Goal: Task Accomplishment & Management: Complete application form

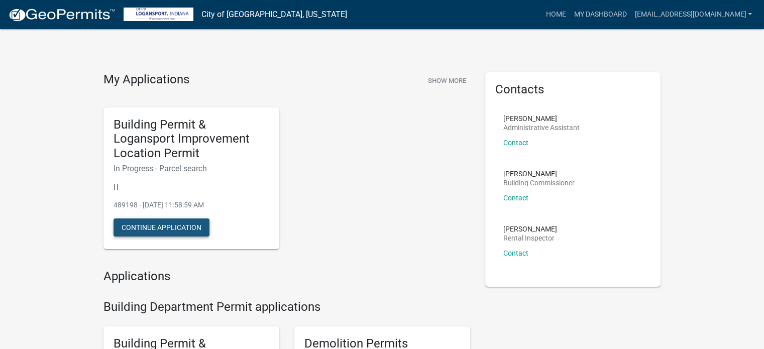
click at [147, 232] on button "Continue Application" at bounding box center [162, 228] width 96 height 18
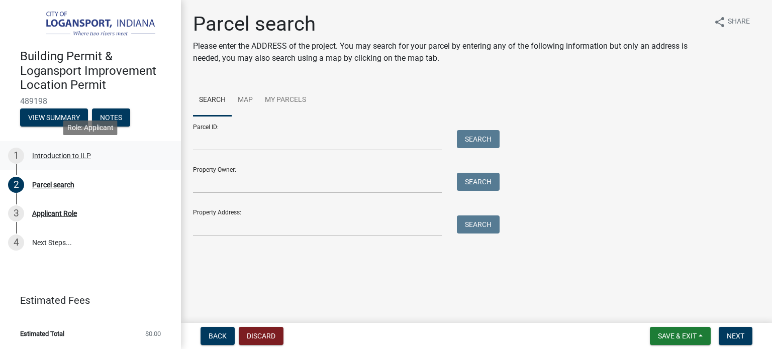
click at [53, 152] on div "Introduction to ILP" at bounding box center [61, 155] width 59 height 7
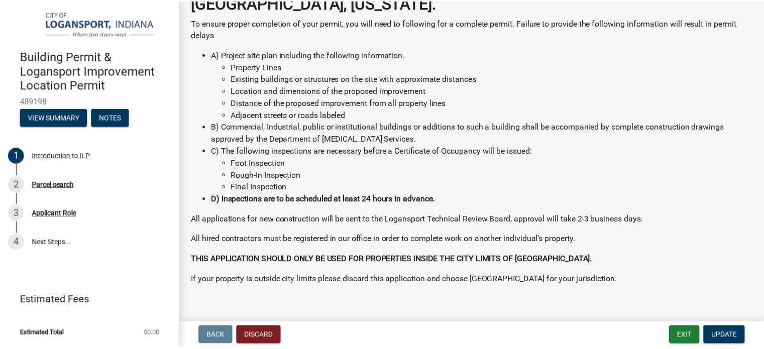
scroll to position [96, 0]
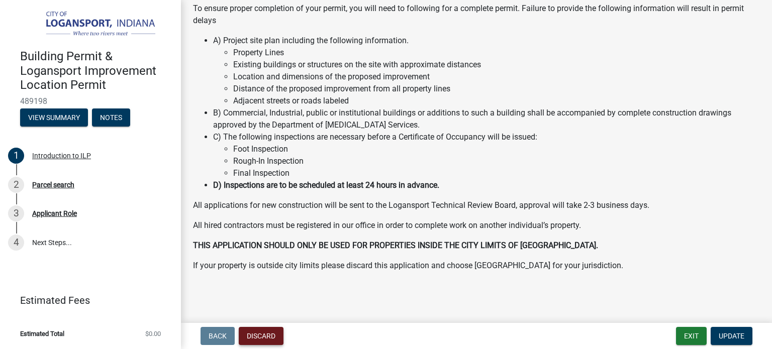
click at [274, 337] on button "Discard" at bounding box center [261, 336] width 45 height 18
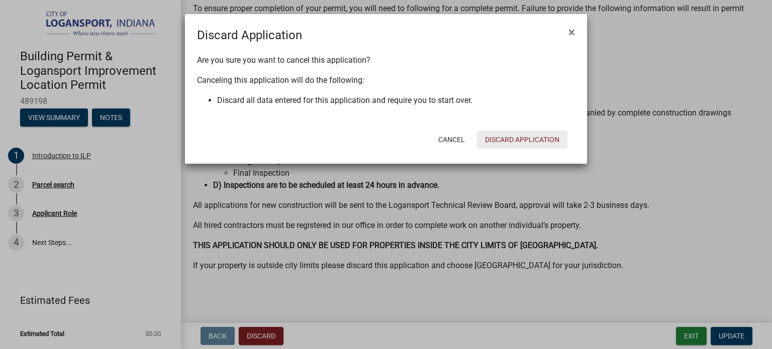
click at [502, 135] on button "Discard Application" at bounding box center [522, 140] width 90 height 18
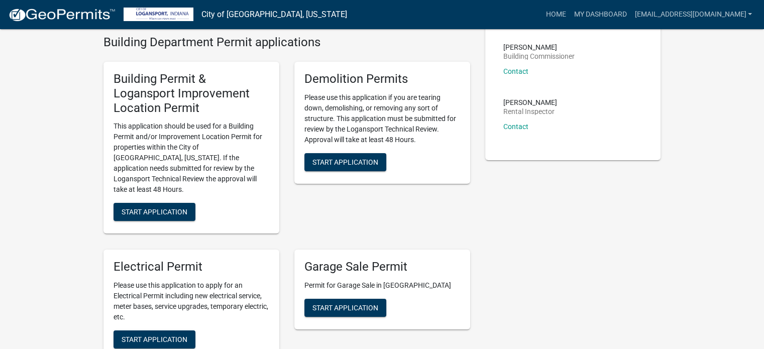
scroll to position [134, 0]
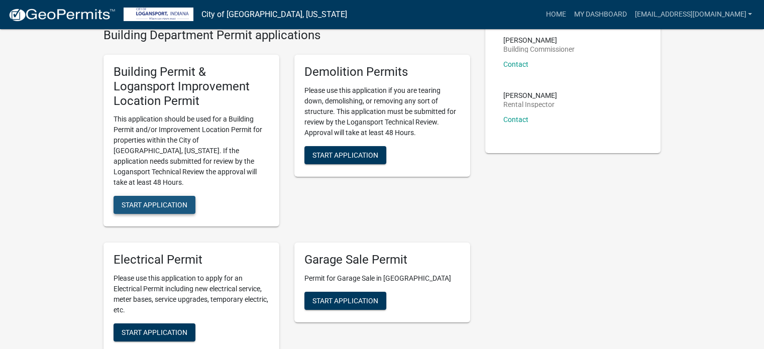
click at [163, 200] on button "Start Application" at bounding box center [155, 205] width 82 height 18
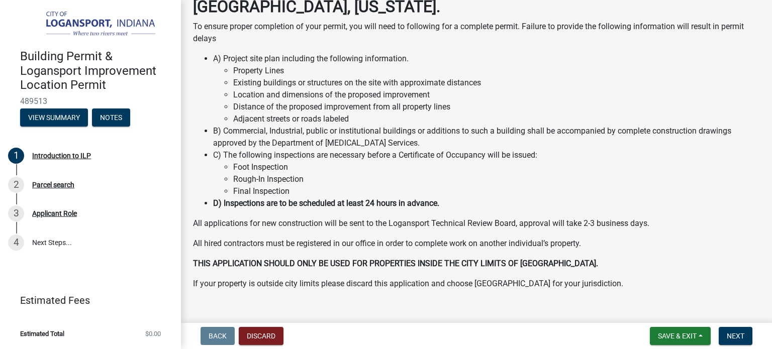
scroll to position [96, 0]
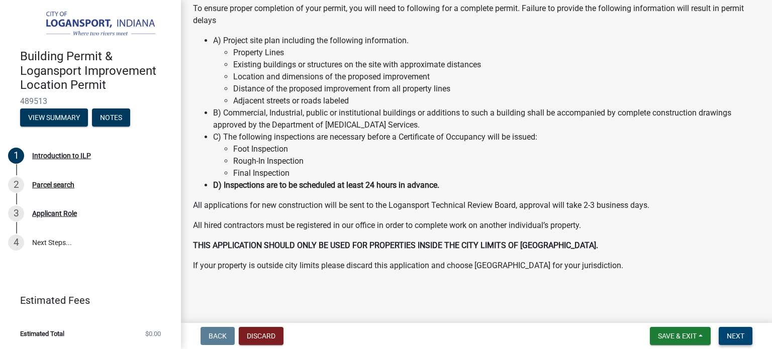
click at [735, 332] on span "Next" at bounding box center [735, 336] width 18 height 8
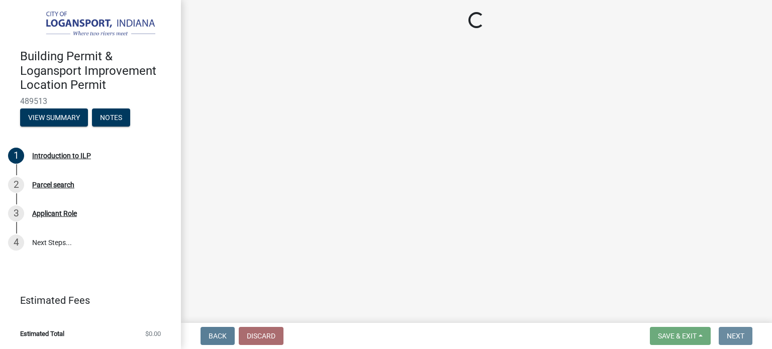
scroll to position [0, 0]
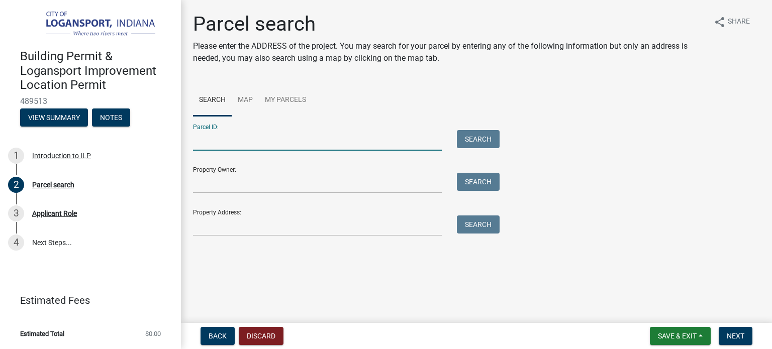
click at [275, 138] on input "Parcel ID:" at bounding box center [317, 140] width 249 height 21
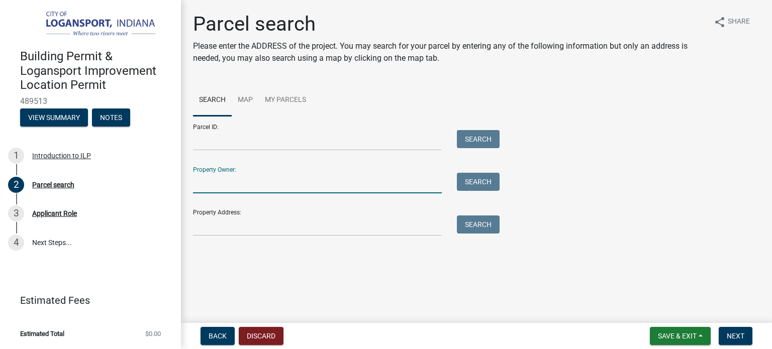
click at [247, 182] on input "Property Owner:" at bounding box center [317, 183] width 249 height 21
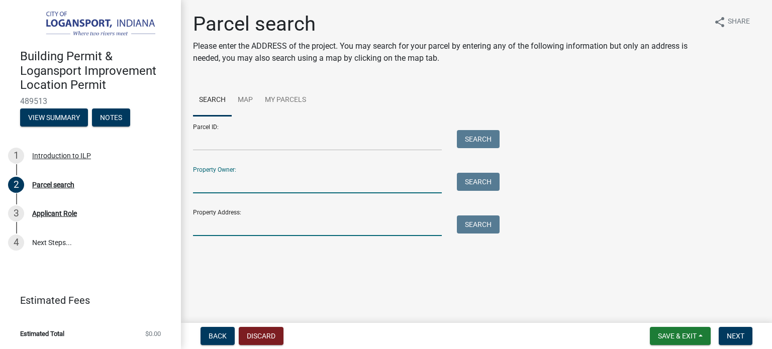
click at [241, 230] on input "Property Address:" at bounding box center [317, 225] width 249 height 21
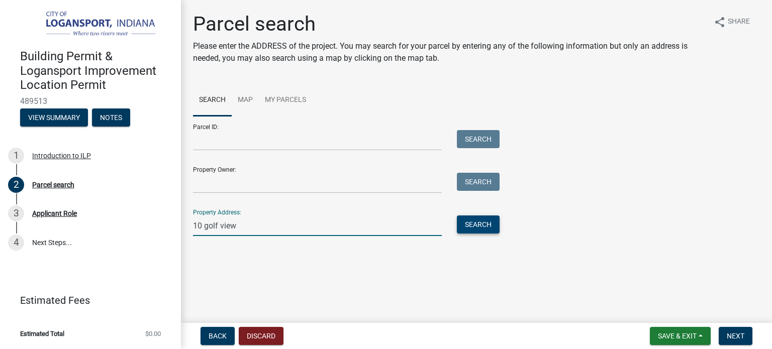
type input "10 golf view"
click at [474, 224] on button "Search" at bounding box center [478, 224] width 43 height 18
drag, startPoint x: 250, startPoint y: 227, endPoint x: 126, endPoint y: 230, distance: 124.1
click at [126, 230] on div "Building Permit & Logansport Improvement Location Permit 489513 View Summary No…" at bounding box center [386, 174] width 772 height 349
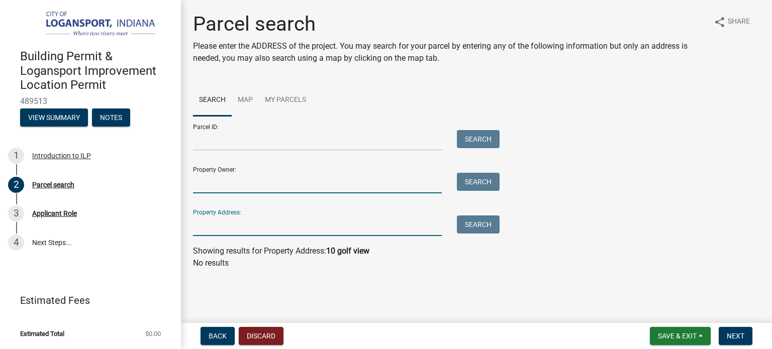
click at [215, 177] on input "Property Owner:" at bounding box center [317, 183] width 249 height 21
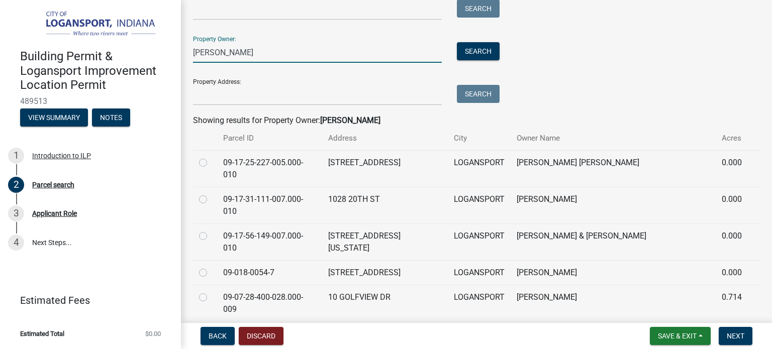
scroll to position [134, 0]
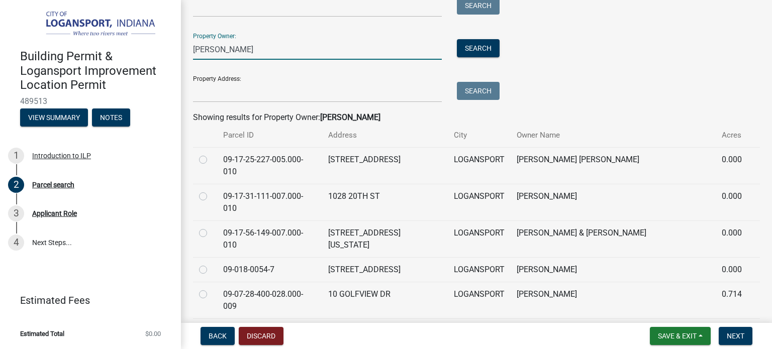
type input "[PERSON_NAME]"
click at [211, 288] on label at bounding box center [211, 288] width 0 height 0
click at [211, 288] on input "radio" at bounding box center [214, 291] width 7 height 7
radio input "true"
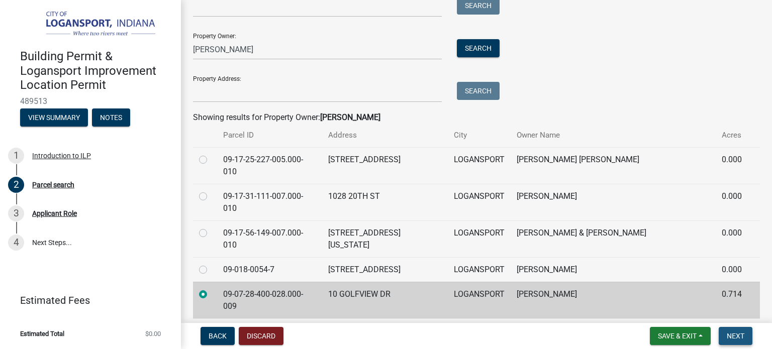
click at [739, 334] on span "Next" at bounding box center [735, 336] width 18 height 8
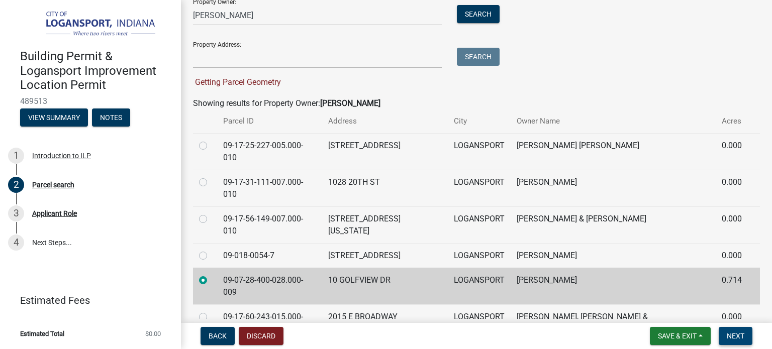
scroll to position [148, 0]
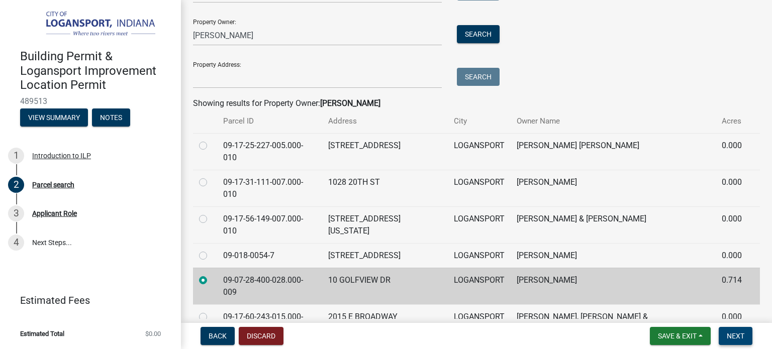
click at [734, 339] on span "Next" at bounding box center [735, 336] width 18 height 8
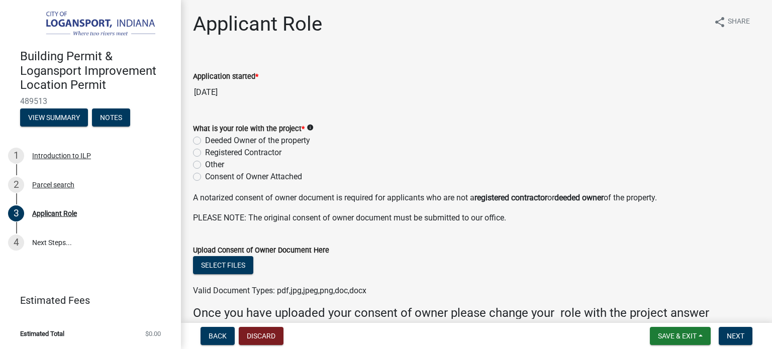
scroll to position [62, 0]
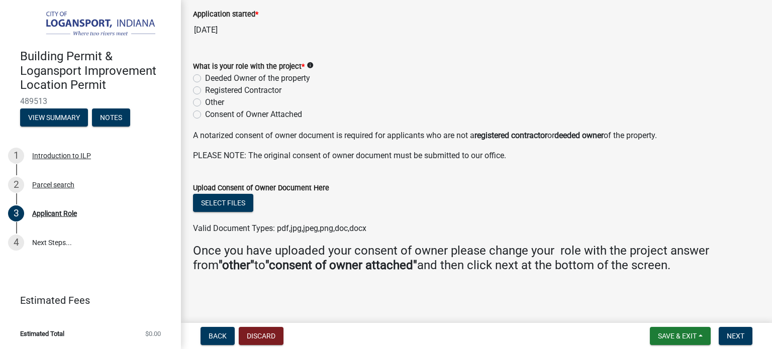
drag, startPoint x: 197, startPoint y: 78, endPoint x: 209, endPoint y: 92, distance: 19.2
click at [205, 78] on label "Deeded Owner of the property" at bounding box center [257, 78] width 105 height 12
click at [205, 78] on input "Deeded Owner of the property" at bounding box center [208, 75] width 7 height 7
radio input "true"
click at [205, 90] on label "Registered Contractor" at bounding box center [243, 90] width 76 height 12
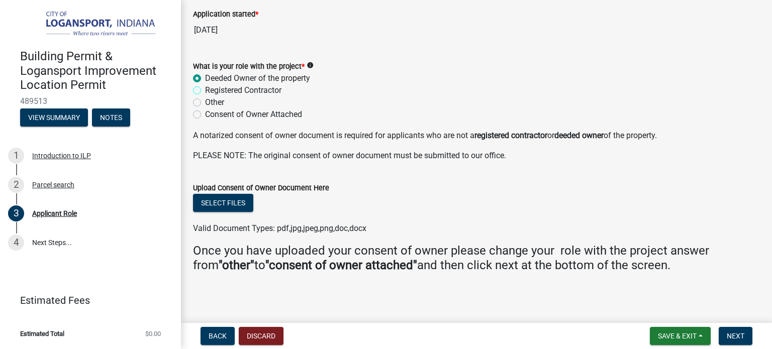
click at [205, 90] on input "Registered Contractor" at bounding box center [208, 87] width 7 height 7
radio input "true"
click at [389, 198] on div "Select files" at bounding box center [476, 204] width 567 height 21
click at [205, 101] on label "Other" at bounding box center [214, 102] width 19 height 12
click at [205, 101] on input "Other" at bounding box center [208, 99] width 7 height 7
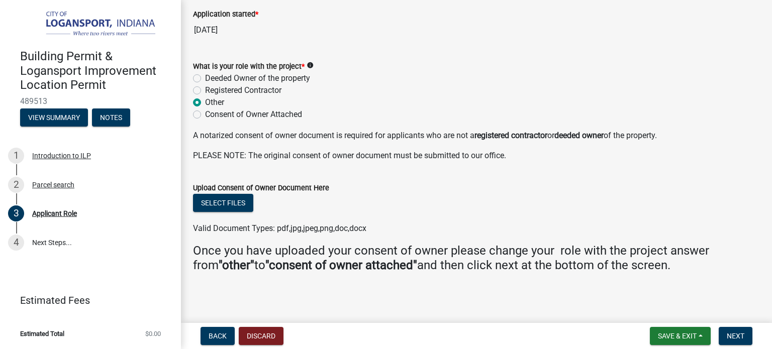
radio input "true"
click at [747, 333] on button "Next" at bounding box center [735, 336] width 34 height 18
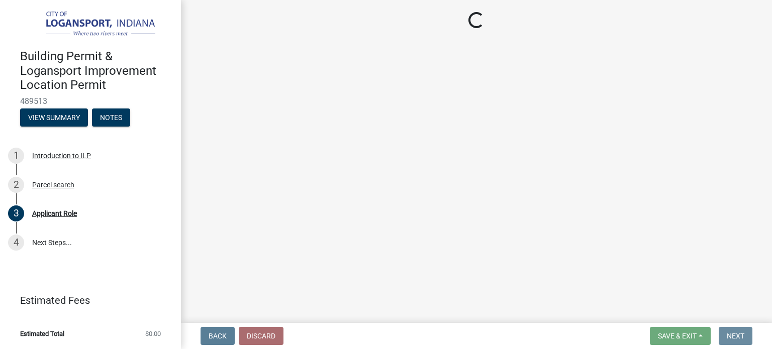
scroll to position [0, 0]
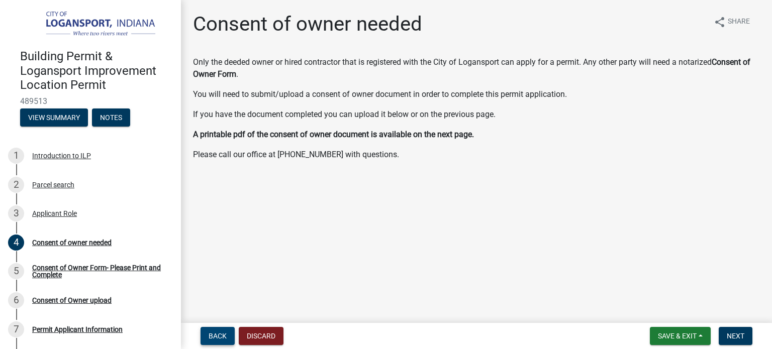
drag, startPoint x: 216, startPoint y: 333, endPoint x: 220, endPoint y: 327, distance: 7.0
click at [216, 332] on span "Back" at bounding box center [217, 336] width 18 height 8
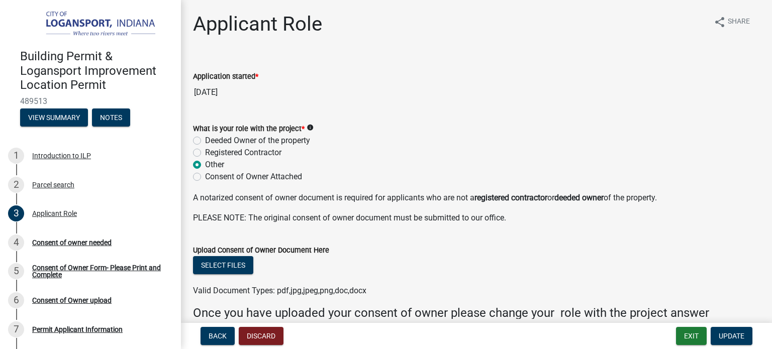
click at [205, 154] on label "Registered Contractor" at bounding box center [243, 153] width 76 height 12
click at [205, 153] on input "Registered Contractor" at bounding box center [208, 150] width 7 height 7
radio input "true"
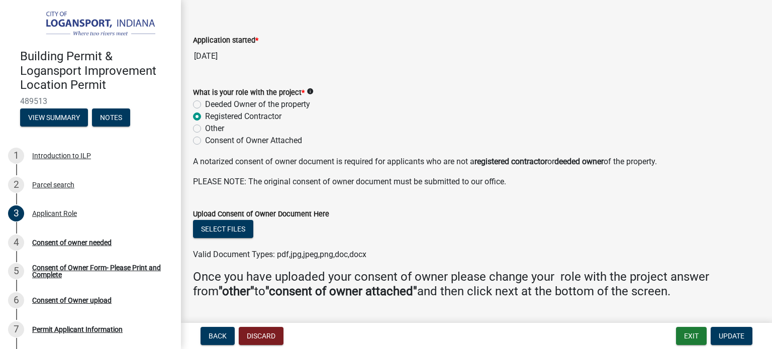
scroll to position [62, 0]
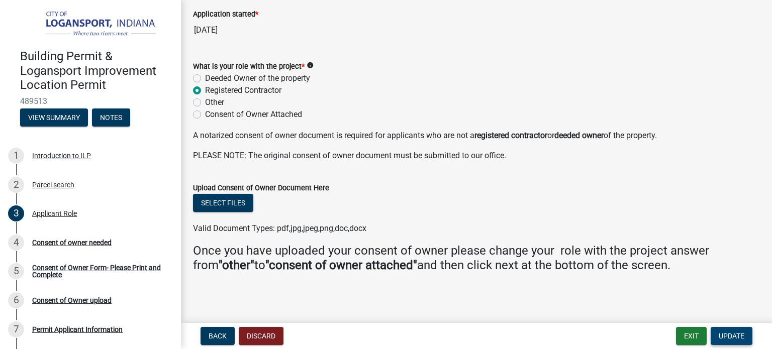
click at [729, 337] on span "Update" at bounding box center [731, 336] width 26 height 8
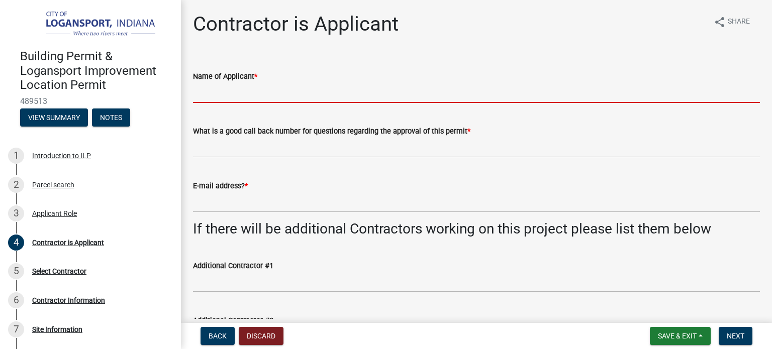
click at [284, 94] on input "Name of Applicant *" at bounding box center [476, 92] width 567 height 21
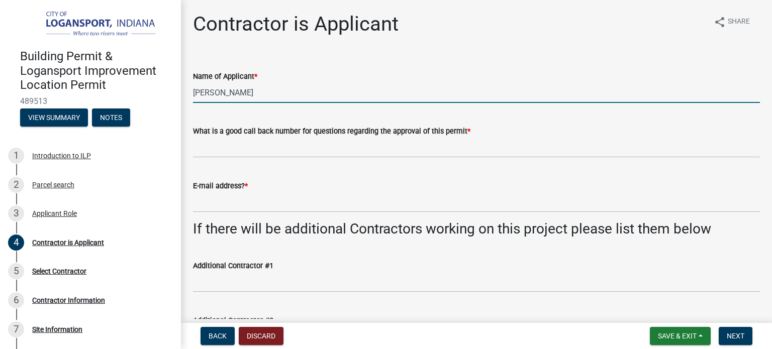
type input "[PERSON_NAME]"
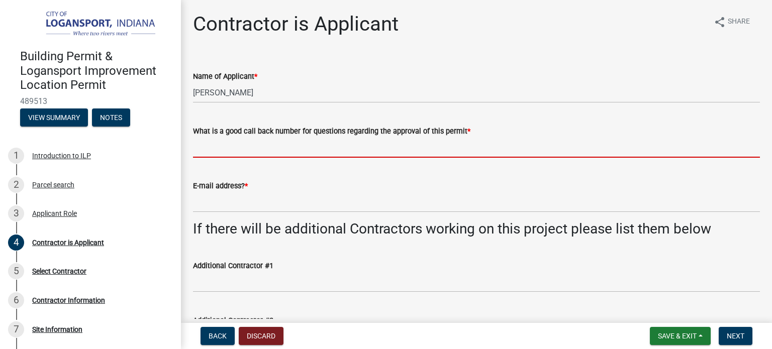
click at [266, 150] on input "What is a good call back number for questions regarding the approval of this pe…" at bounding box center [476, 147] width 567 height 21
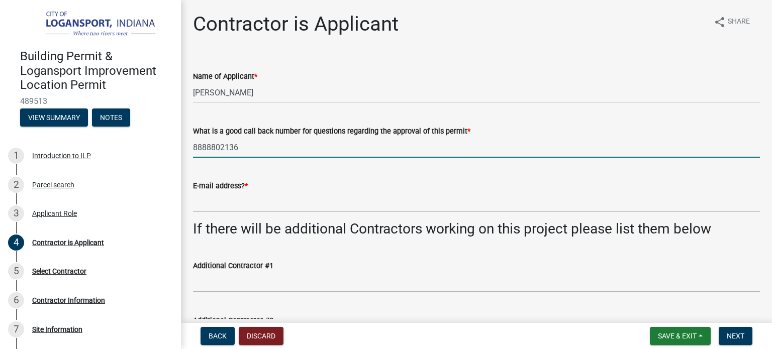
type input "8888802136"
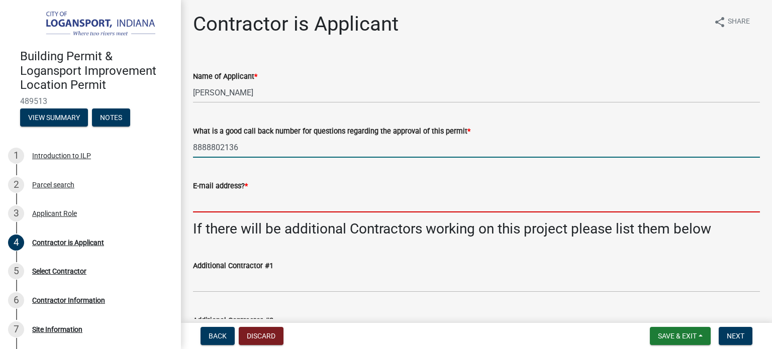
click at [263, 202] on input "E-mail address? *" at bounding box center [476, 202] width 567 height 21
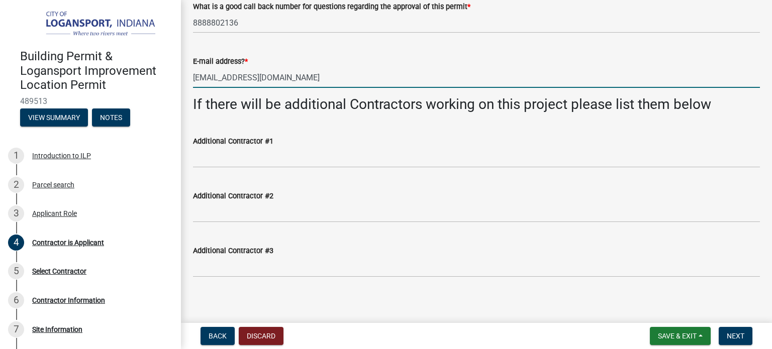
scroll to position [130, 0]
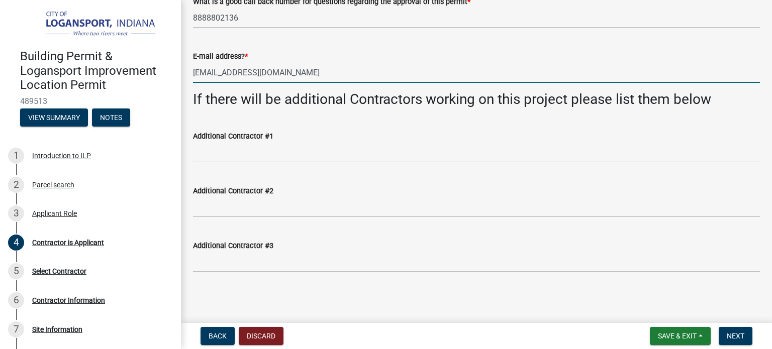
type input "[EMAIL_ADDRESS][DOMAIN_NAME]"
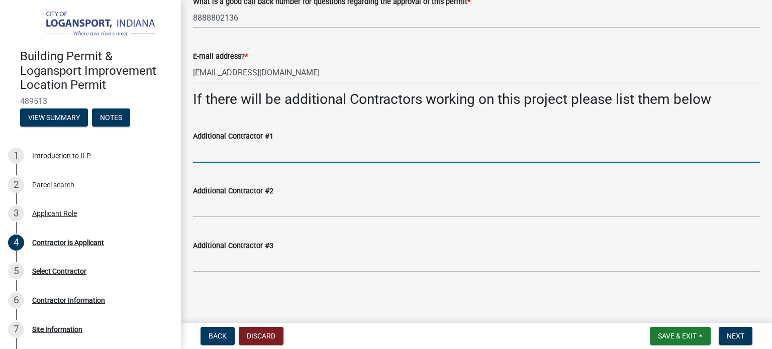
click at [249, 160] on input "Additional Contractor #1" at bounding box center [476, 152] width 567 height 21
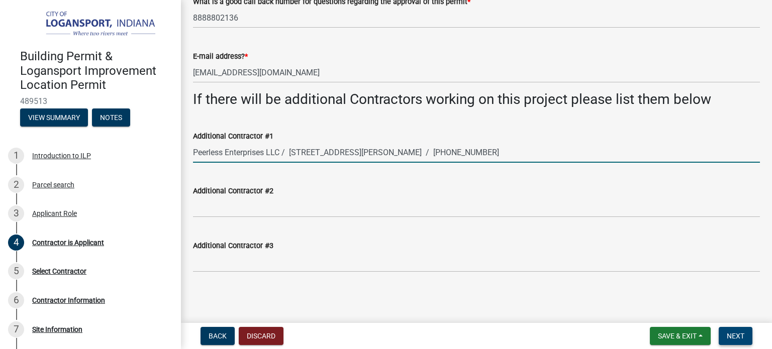
type input "Peerless Enterprises LLC / [STREET_ADDRESS][PERSON_NAME] / [PHONE_NUMBER]"
click at [744, 341] on button "Next" at bounding box center [735, 336] width 34 height 18
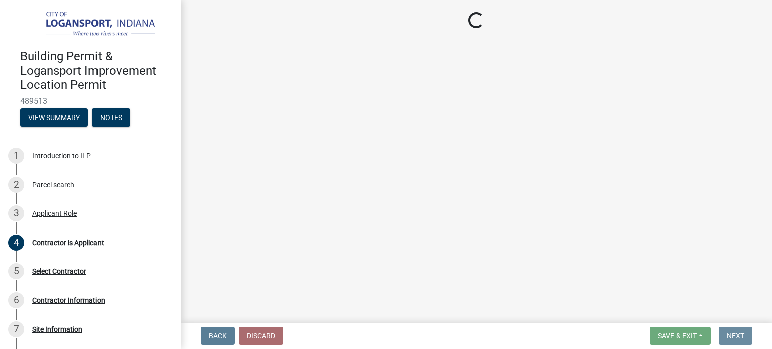
scroll to position [0, 0]
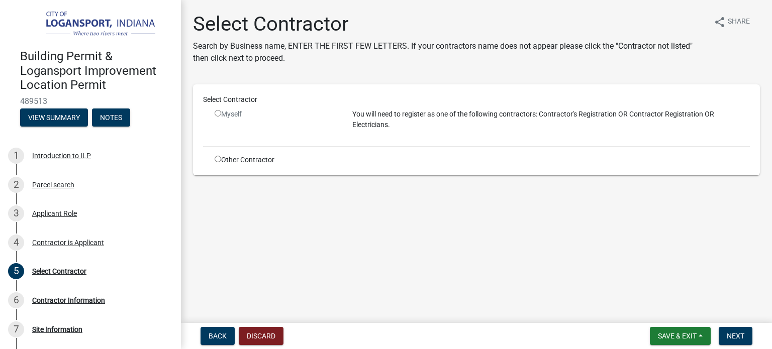
click at [219, 113] on input "radio" at bounding box center [217, 113] width 7 height 7
click at [216, 113] on input "radio" at bounding box center [217, 113] width 7 height 7
radio input "false"
click at [219, 158] on input "radio" at bounding box center [217, 159] width 7 height 7
radio input "true"
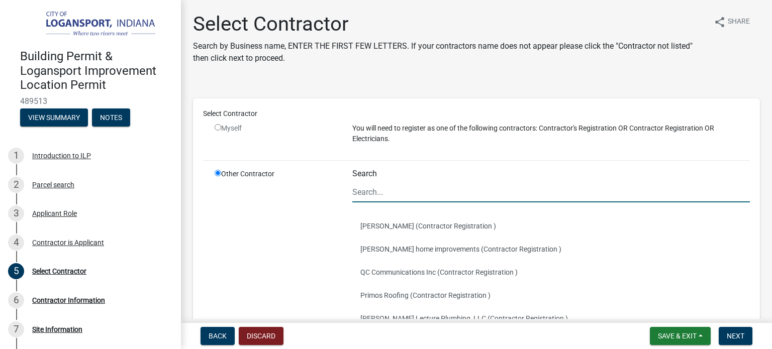
click at [377, 188] on input "Search" at bounding box center [550, 192] width 397 height 21
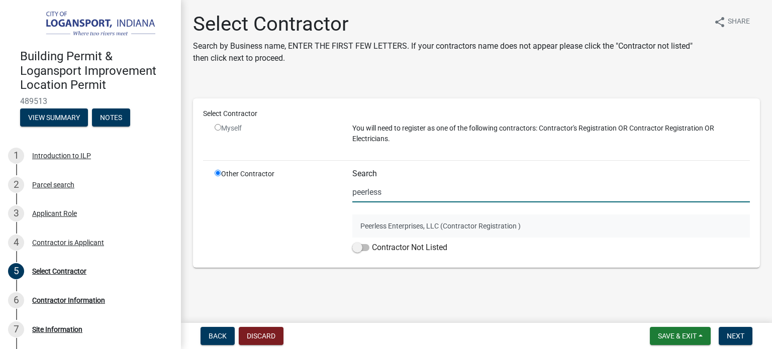
type input "peerless"
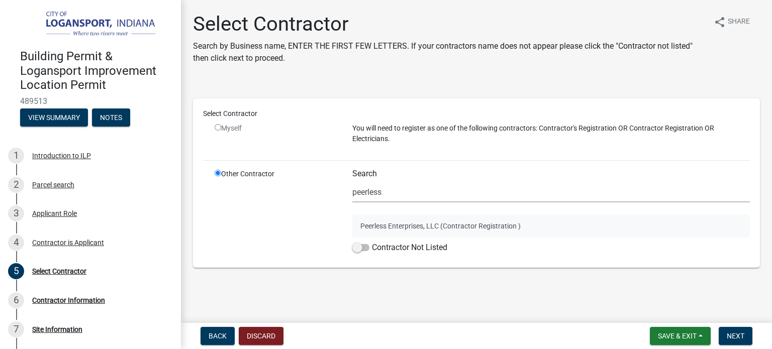
click at [442, 231] on button "Peerless Enterprises, LLC (Contractor Registration )" at bounding box center [550, 225] width 397 height 23
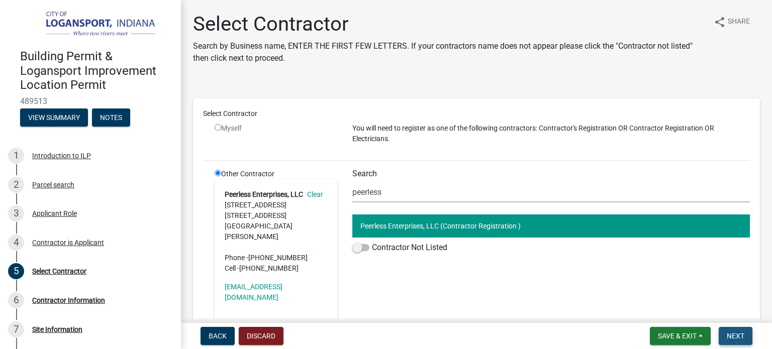
click at [729, 333] on span "Next" at bounding box center [735, 336] width 18 height 8
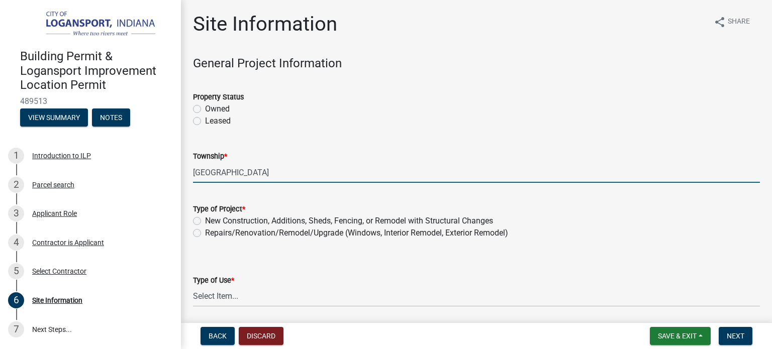
click at [199, 172] on input "[GEOGRAPHIC_DATA]" at bounding box center [476, 172] width 567 height 21
click at [285, 171] on input "[GEOGRAPHIC_DATA]" at bounding box center [476, 172] width 567 height 21
click at [205, 107] on label "Owned" at bounding box center [217, 109] width 25 height 12
click at [205, 107] on input "Owned" at bounding box center [208, 106] width 7 height 7
radio input "true"
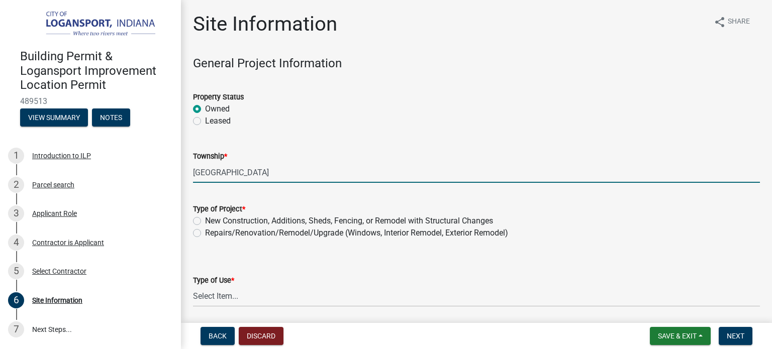
click at [228, 170] on input "[GEOGRAPHIC_DATA]" at bounding box center [476, 172] width 567 height 21
drag, startPoint x: 361, startPoint y: 176, endPoint x: 161, endPoint y: 185, distance: 199.7
click at [161, 185] on div "Building Permit & Logansport Improvement Location Permit 489513 View Summary No…" at bounding box center [386, 174] width 772 height 349
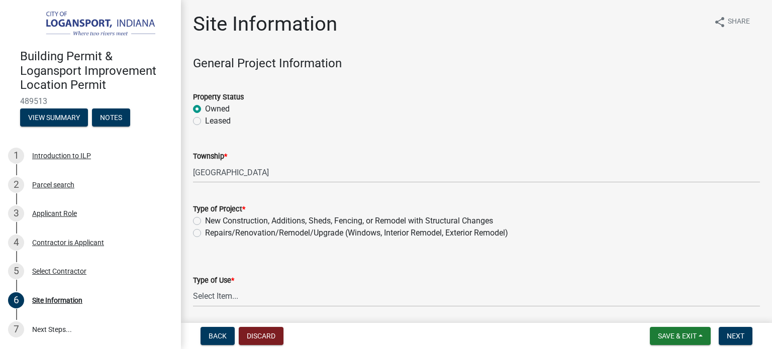
click at [268, 190] on wm-data-entity-input "Township * [GEOGRAPHIC_DATA]" at bounding box center [476, 163] width 567 height 55
click at [205, 218] on label "New Construction, Additions, Sheds, Fencing, or Remodel with Structural Changes" at bounding box center [349, 221] width 288 height 12
click at [205, 218] on input "New Construction, Additions, Sheds, Fencing, or Remodel with Structural Changes" at bounding box center [208, 218] width 7 height 7
radio input "true"
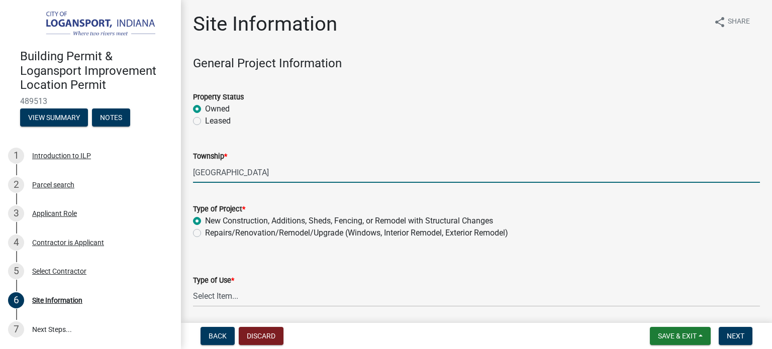
drag, startPoint x: 193, startPoint y: 172, endPoint x: 280, endPoint y: 180, distance: 87.8
click at [280, 178] on input "[GEOGRAPHIC_DATA]" at bounding box center [476, 172] width 567 height 21
click at [280, 180] on input "[GEOGRAPHIC_DATA]" at bounding box center [476, 172] width 567 height 21
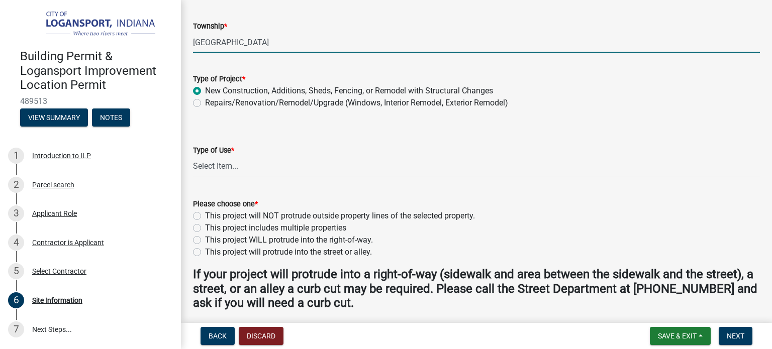
scroll to position [134, 0]
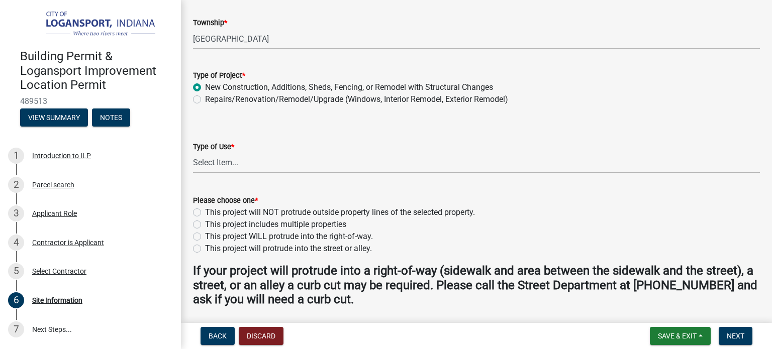
click at [241, 164] on select "Select Item... Residential Commercial/Industrial Agricultural Public/Semi Public" at bounding box center [476, 163] width 567 height 21
click at [193, 153] on select "Select Item... Residential Commercial/Industrial Agricultural Public/Semi Public" at bounding box center [476, 163] width 567 height 21
select select "62802869-e470-474a-8a4c-8dbe1ccdd5ac"
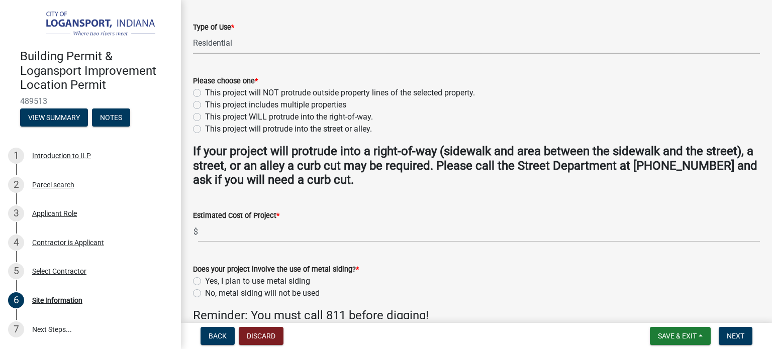
scroll to position [268, 0]
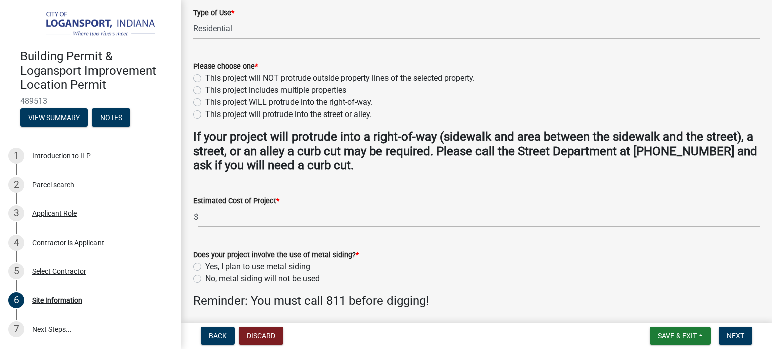
click at [205, 74] on label "This project will NOT protrude outside property lines of the selected property." at bounding box center [340, 78] width 270 height 12
click at [205, 74] on input "This project will NOT protrude outside property lines of the selected property." at bounding box center [208, 75] width 7 height 7
radio input "true"
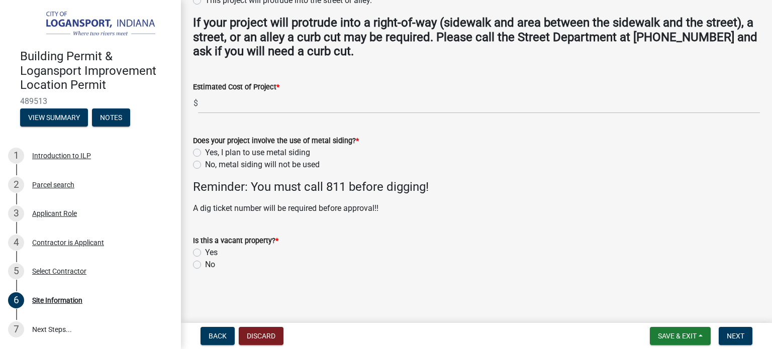
scroll to position [248, 0]
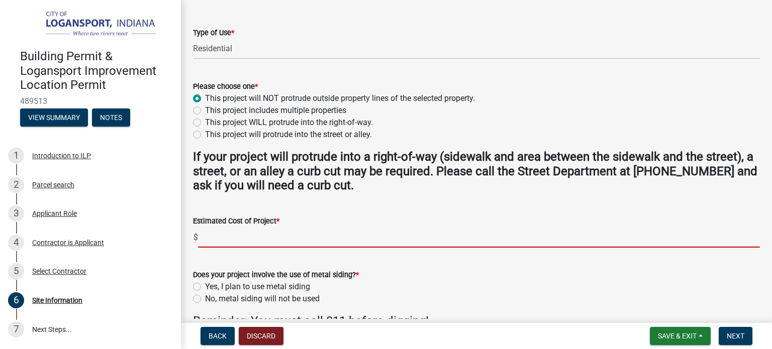
click at [288, 243] on input "text" at bounding box center [479, 237] width 562 height 21
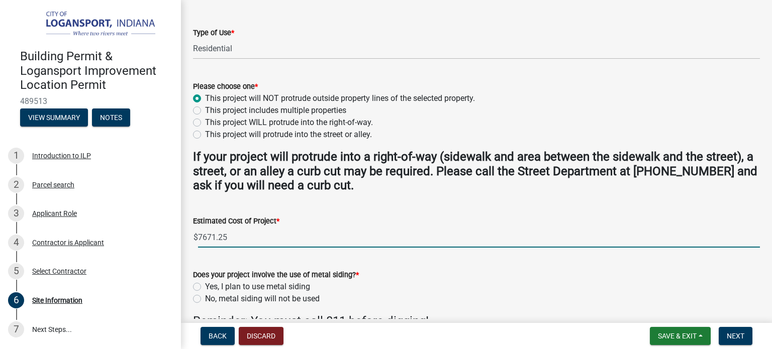
type input "7671.25"
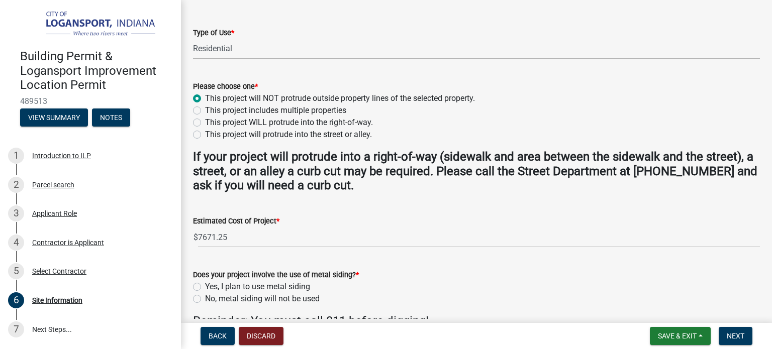
click at [654, 281] on div "Yes, I plan to use metal siding" at bounding box center [476, 287] width 567 height 12
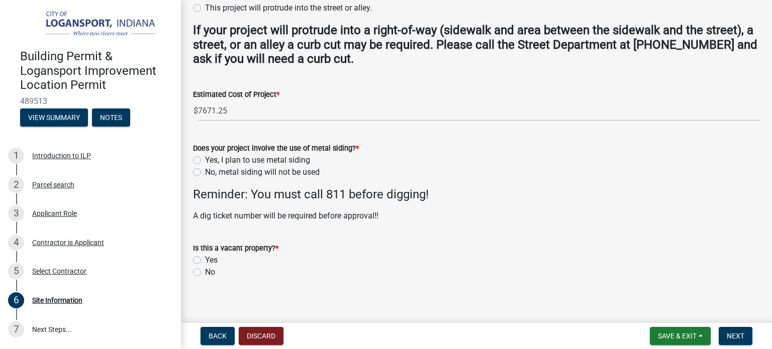
scroll to position [382, 0]
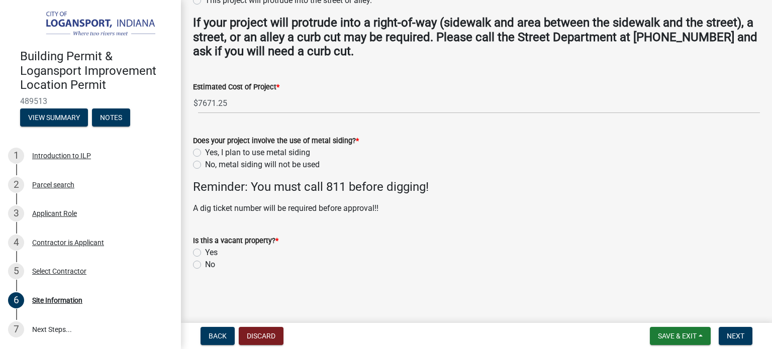
click at [205, 163] on label "No, metal siding will not be used" at bounding box center [262, 165] width 115 height 12
click at [205, 163] on input "No, metal siding will not be used" at bounding box center [208, 162] width 7 height 7
radio input "true"
click at [205, 262] on label "No" at bounding box center [210, 265] width 10 height 12
click at [205, 262] on input "No" at bounding box center [208, 262] width 7 height 7
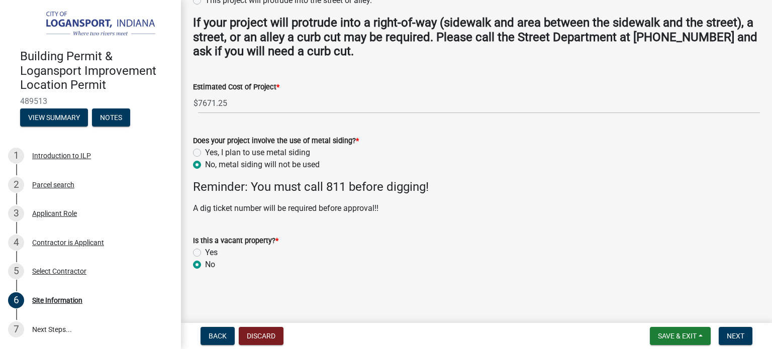
radio input "true"
click at [731, 338] on span "Next" at bounding box center [735, 336] width 18 height 8
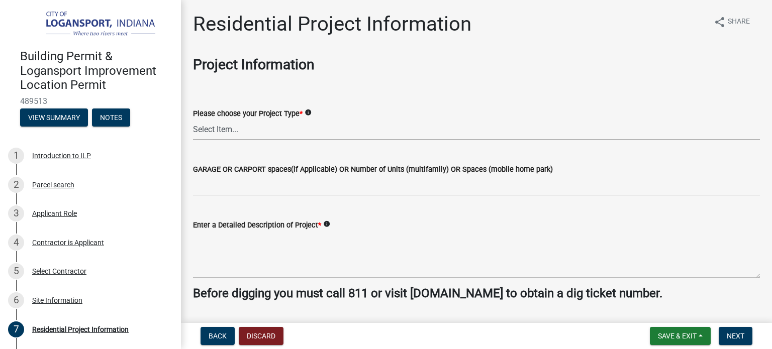
click at [260, 137] on select "Select Item... Single Family Pole Barn Home Multi Family Addition to Dwelling(a…" at bounding box center [476, 130] width 567 height 21
click at [263, 130] on select "Select Item... Single Family Pole Barn Home Multi Family Addition to Dwelling(a…" at bounding box center [476, 130] width 567 height 21
click at [193, 120] on select "Select Item... Single Family Pole Barn Home Multi Family Addition to Dwelling(a…" at bounding box center [476, 130] width 567 height 21
select select "b8a7655a-e911-4aac-a321-69e5bfba2fef"
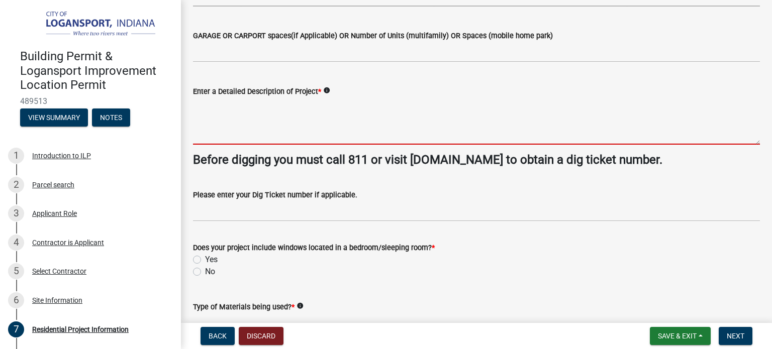
click at [241, 126] on textarea "Enter a Detailed Description of Project *" at bounding box center [476, 120] width 567 height 47
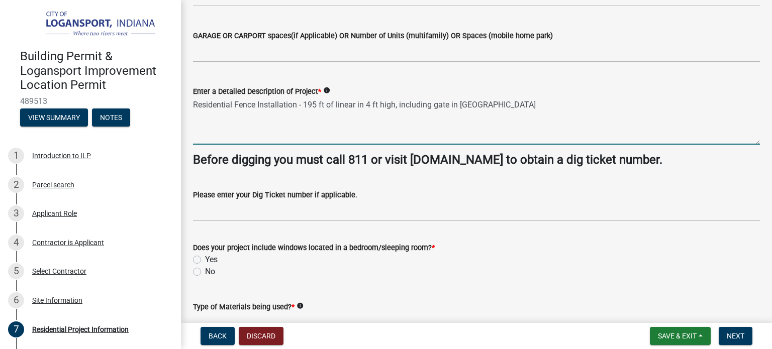
scroll to position [268, 0]
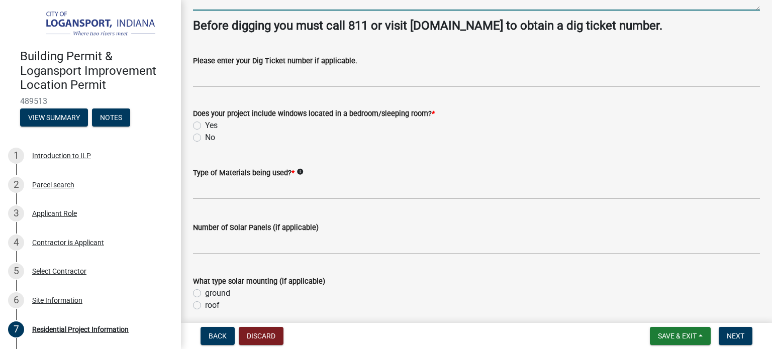
type textarea "Residential Fence Installation - 195 ft of linear in 4 ft high, including gate …"
click at [205, 136] on label "No" at bounding box center [210, 138] width 10 height 12
click at [205, 136] on input "No" at bounding box center [208, 135] width 7 height 7
radio input "true"
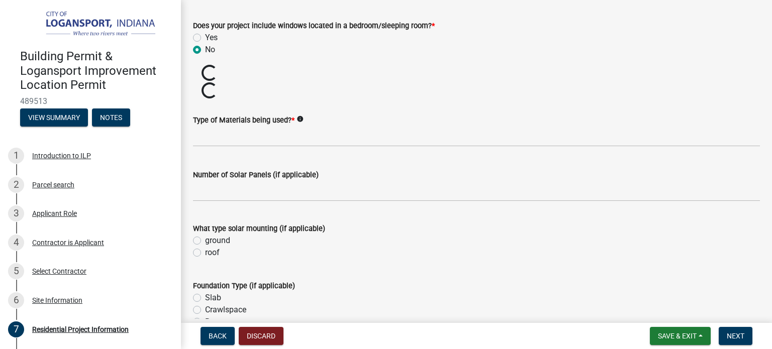
scroll to position [402, 0]
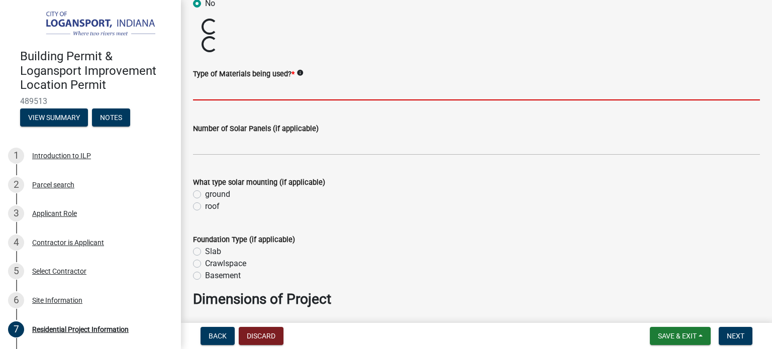
click at [309, 93] on input "Type of Materials being used? *" at bounding box center [476, 90] width 567 height 21
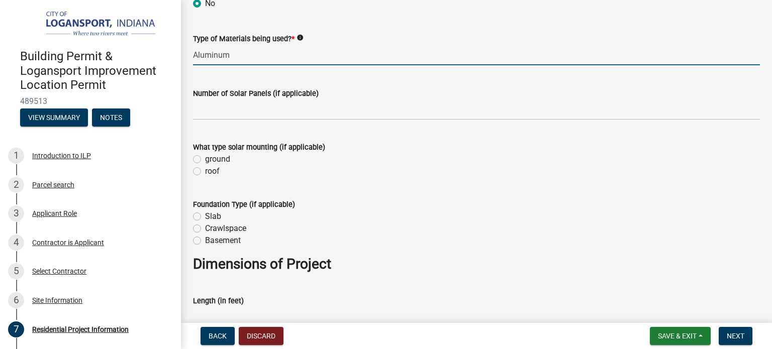
type input "Aluminum"
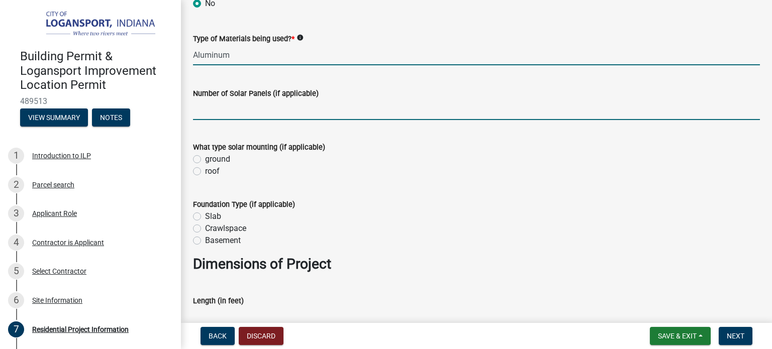
click at [328, 110] on input "text" at bounding box center [476, 109] width 567 height 21
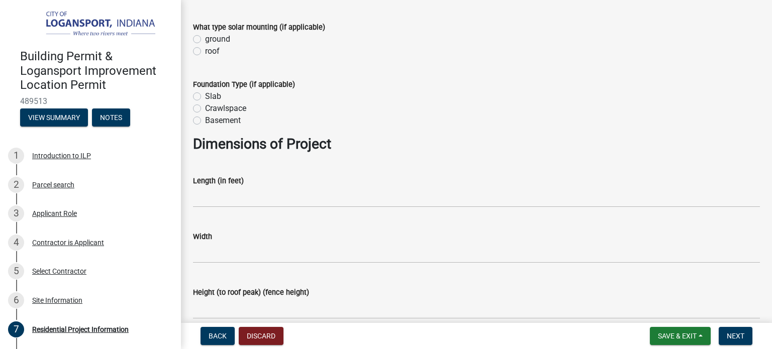
scroll to position [535, 0]
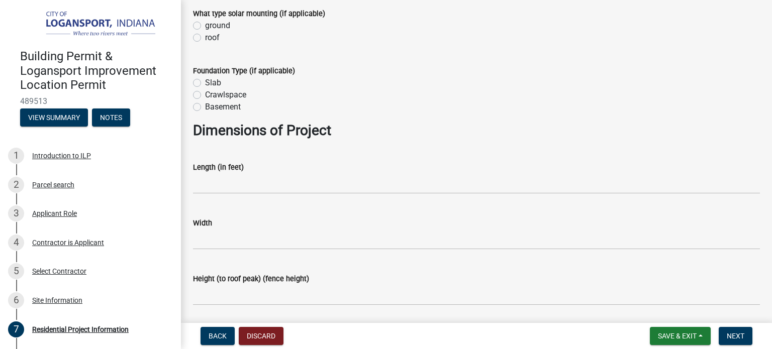
type input "0"
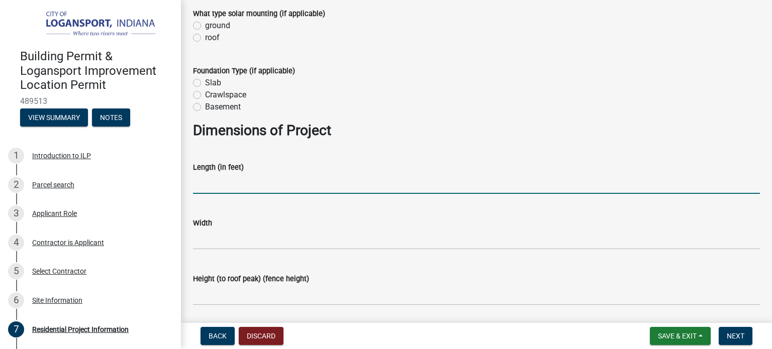
click at [220, 179] on input "text" at bounding box center [476, 183] width 567 height 21
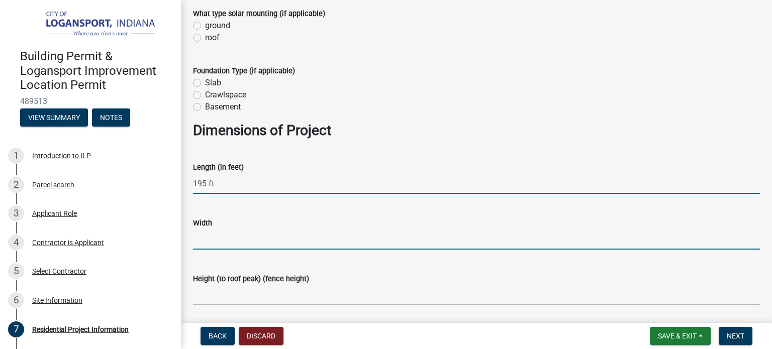
type input "195"
click at [223, 243] on input "text" at bounding box center [476, 239] width 567 height 21
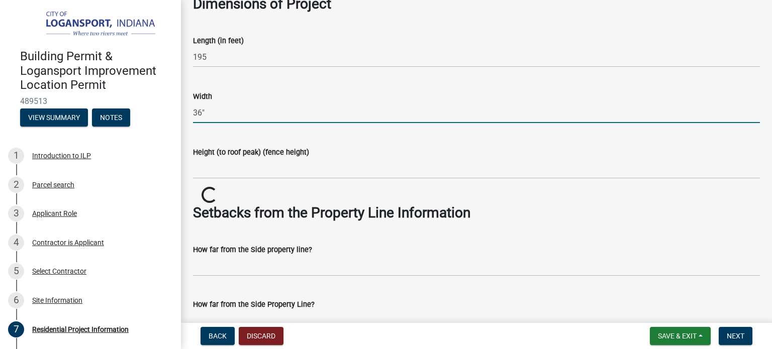
scroll to position [670, 0]
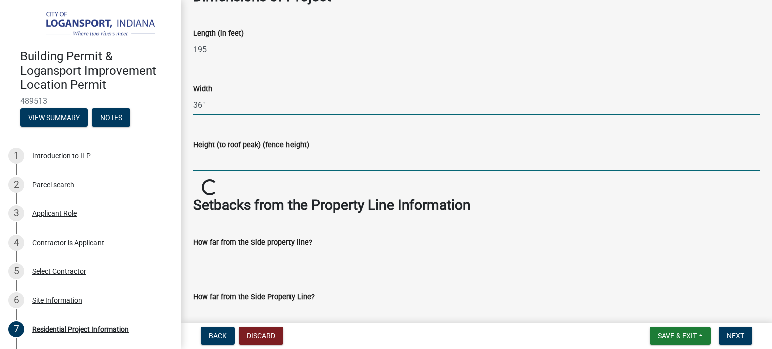
type input "36"
click at [300, 160] on input "Height (to roof peak) (fence height)" at bounding box center [476, 161] width 567 height 21
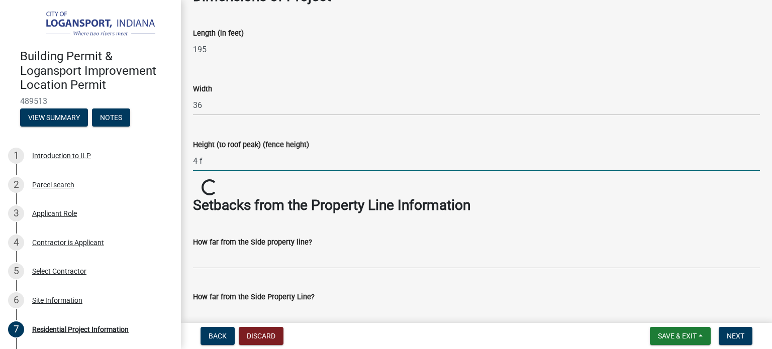
type input "4 ft"
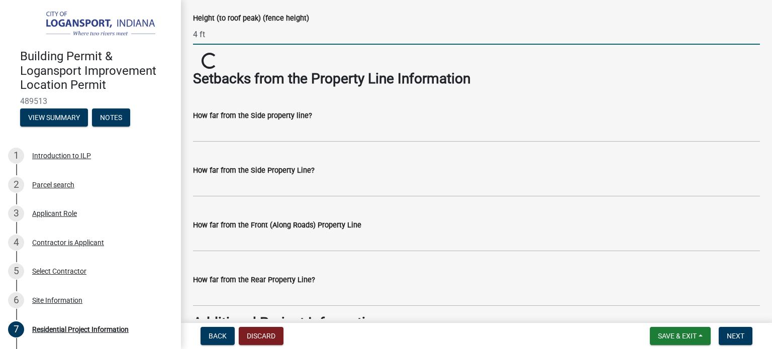
scroll to position [804, 0]
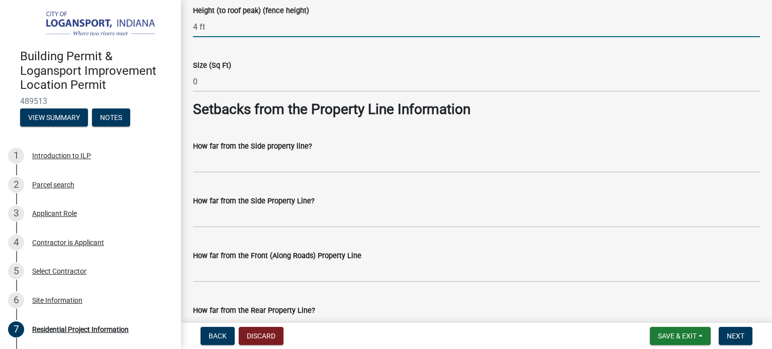
type input "7020"
type input "4 ft"
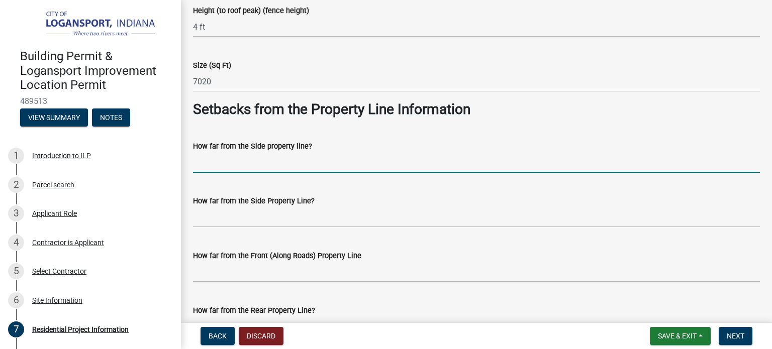
click at [236, 163] on input "How far from the Side property line?" at bounding box center [476, 162] width 567 height 21
type input "1"
type input "5"
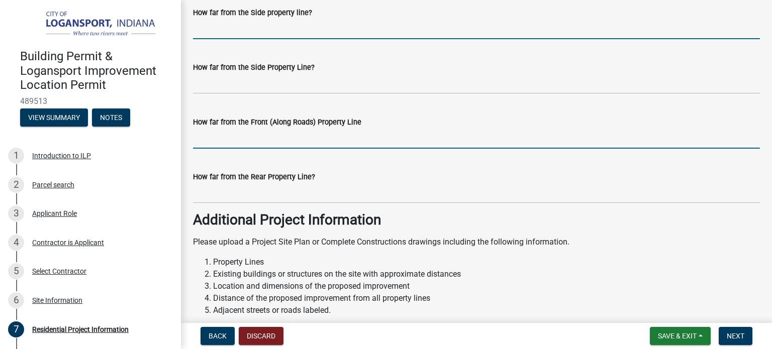
click at [329, 141] on input "How far from the Front (Along Roads) Property Line" at bounding box center [476, 138] width 567 height 21
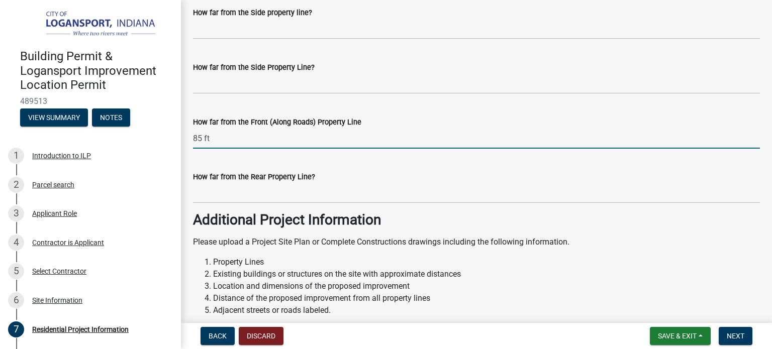
type input "85 ft"
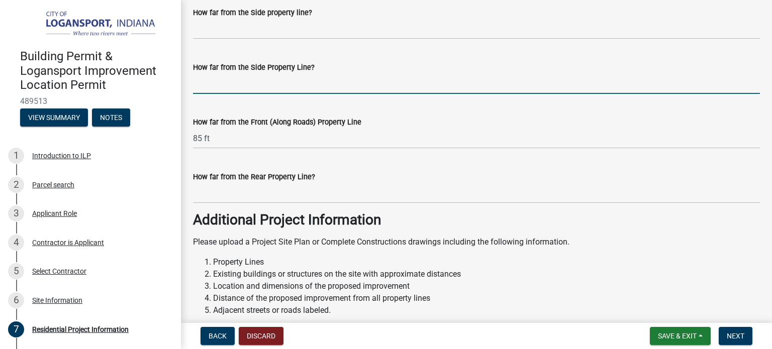
click at [289, 84] on input "How far from the Side Property Line?" at bounding box center [476, 83] width 567 height 21
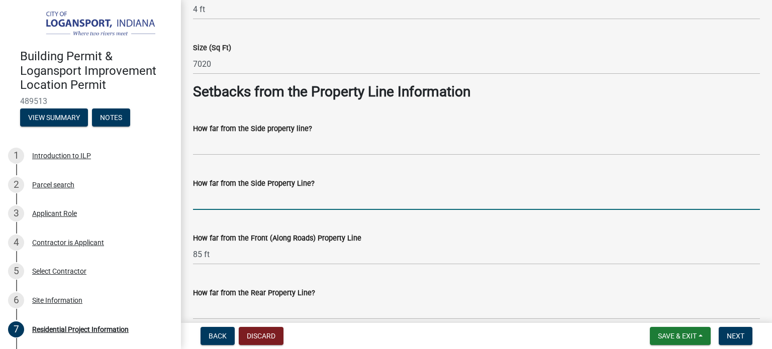
scroll to position [804, 0]
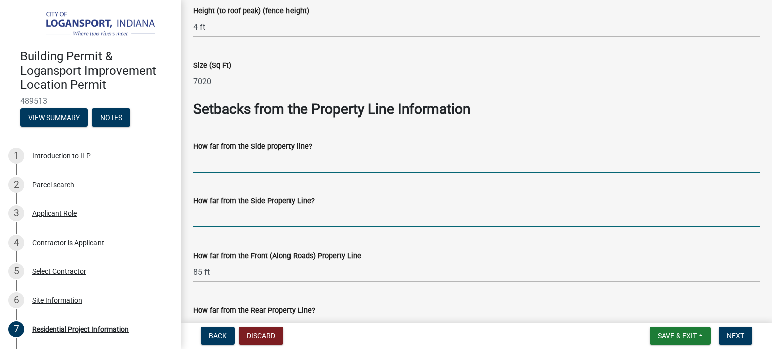
click at [261, 165] on input "How far from the Side property line?" at bounding box center [476, 162] width 567 height 21
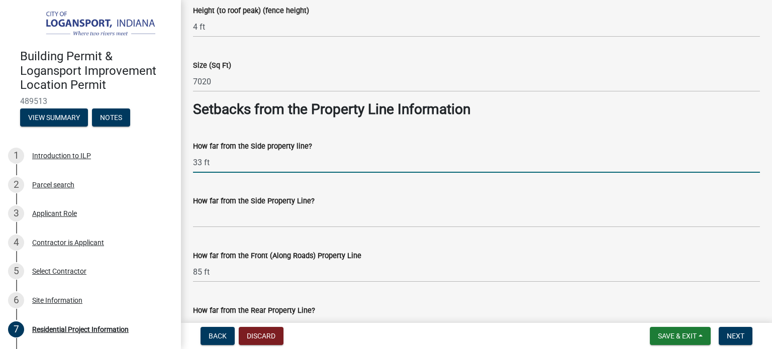
type input "33 ft"
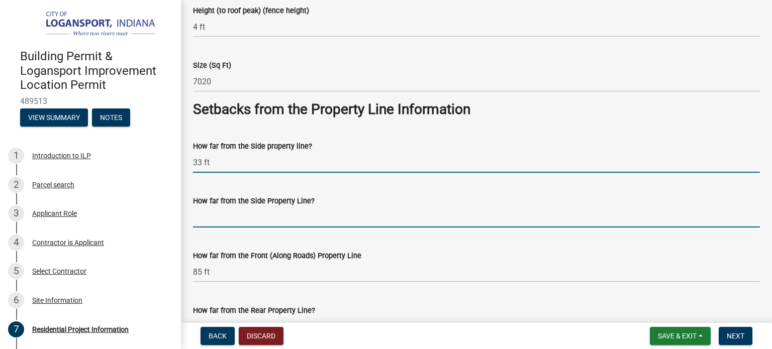
click at [298, 216] on input "How far from the Side Property Line?" at bounding box center [476, 217] width 567 height 21
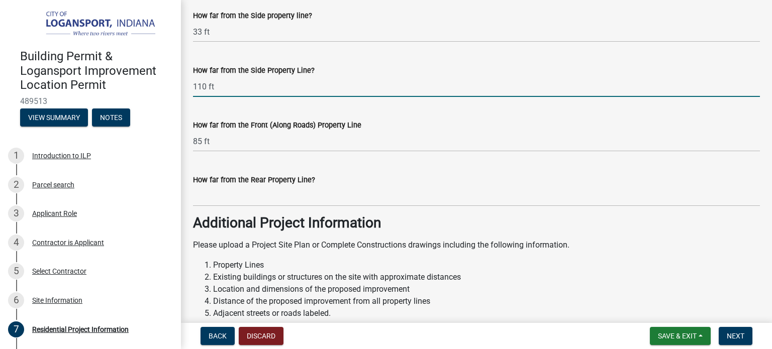
scroll to position [937, 0]
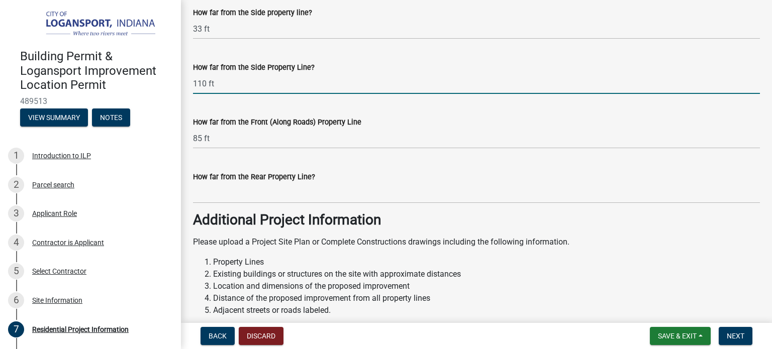
type input "110 ft"
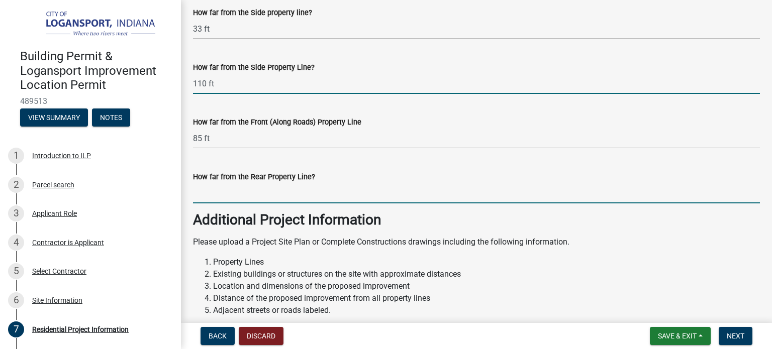
click at [277, 196] on input "How far from the Rear Property Line?" at bounding box center [476, 193] width 567 height 21
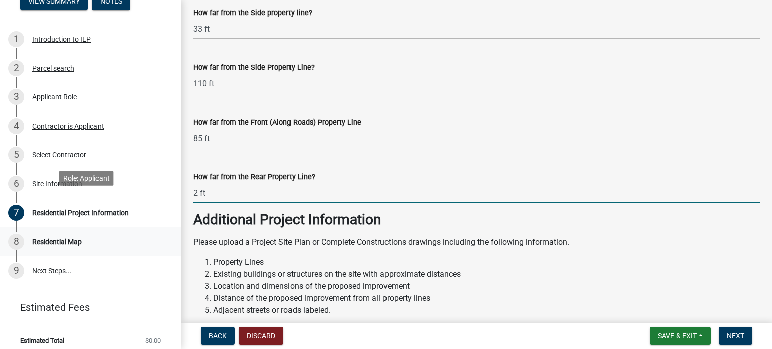
scroll to position [122, 0]
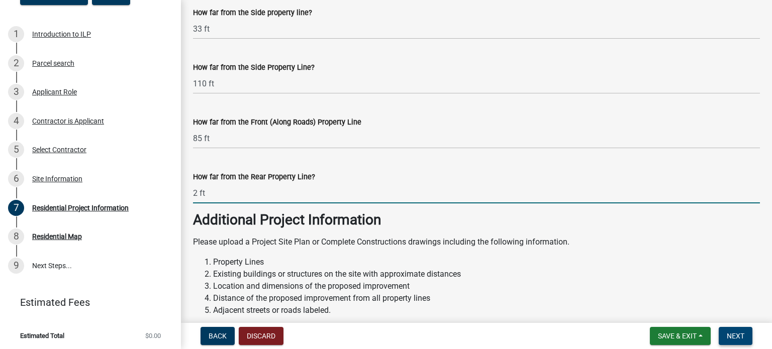
type input "2 ft"
click at [733, 334] on span "Next" at bounding box center [735, 336] width 18 height 8
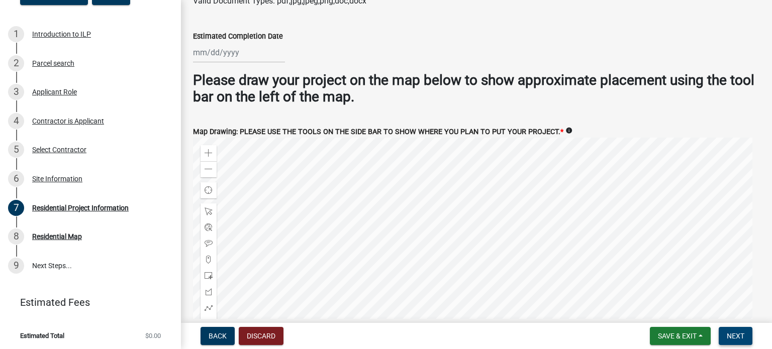
scroll to position [1700, 0]
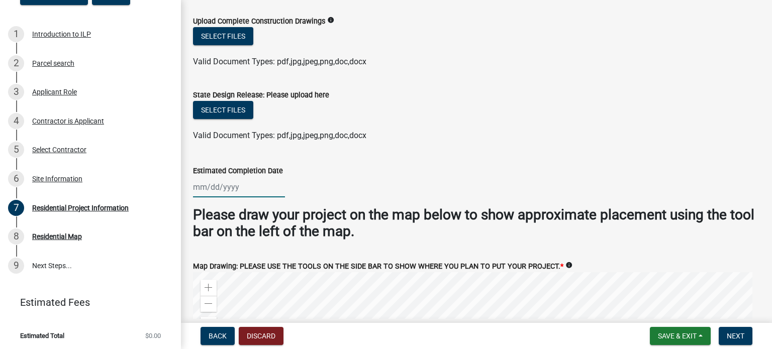
click at [207, 181] on div at bounding box center [239, 187] width 92 height 21
select select "10"
select select "2025"
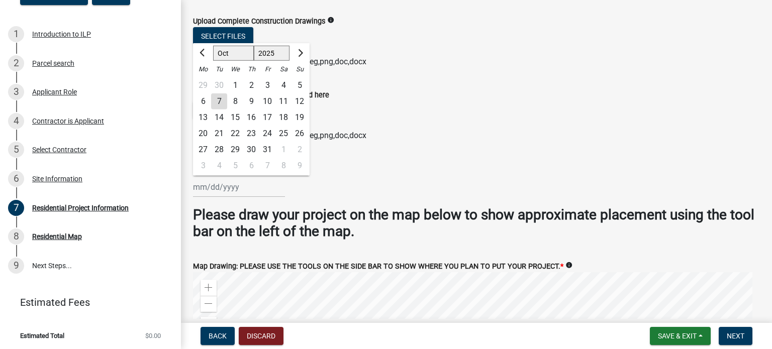
click at [223, 127] on div "21" at bounding box center [219, 133] width 16 height 16
type input "[DATE]"
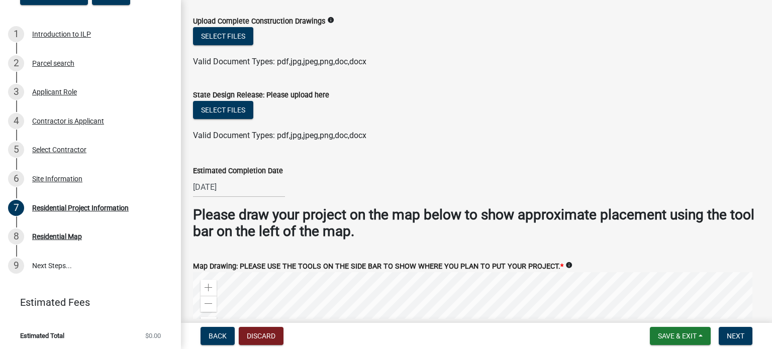
scroll to position [1566, 0]
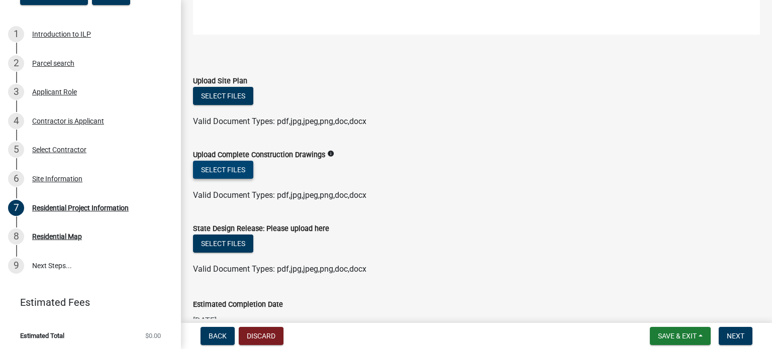
click at [231, 167] on button "Select files" at bounding box center [223, 170] width 60 height 18
click at [237, 93] on button "Select files" at bounding box center [223, 96] width 60 height 18
click at [226, 90] on button "Select files" at bounding box center [223, 96] width 60 height 18
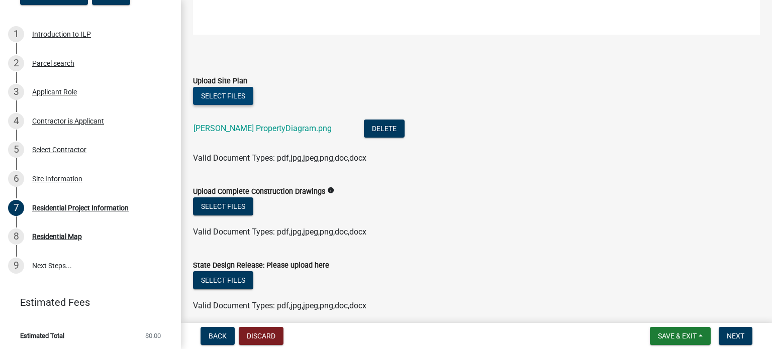
scroll to position [1700, 0]
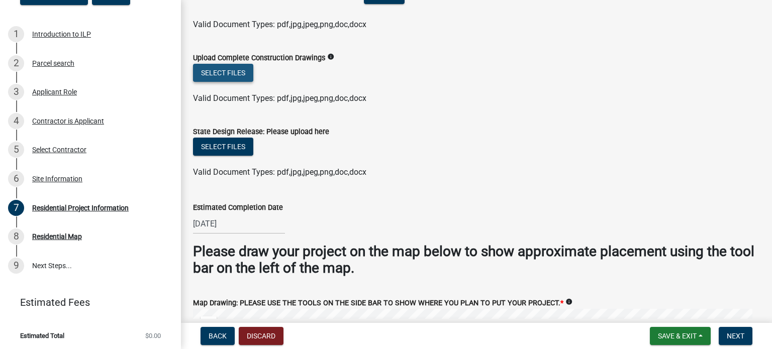
click at [239, 64] on button "Select files" at bounding box center [223, 73] width 60 height 18
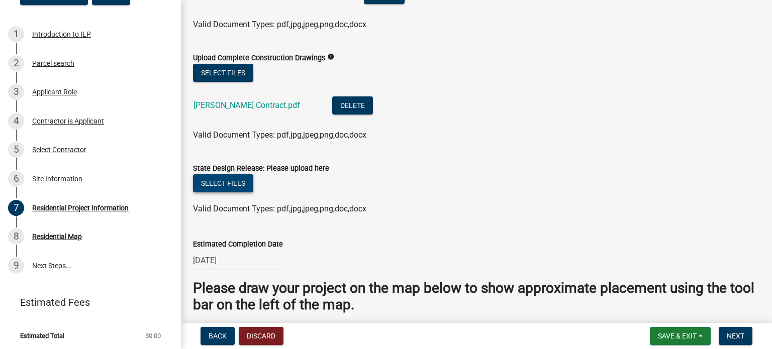
click at [231, 178] on button "Select files" at bounding box center [223, 183] width 60 height 18
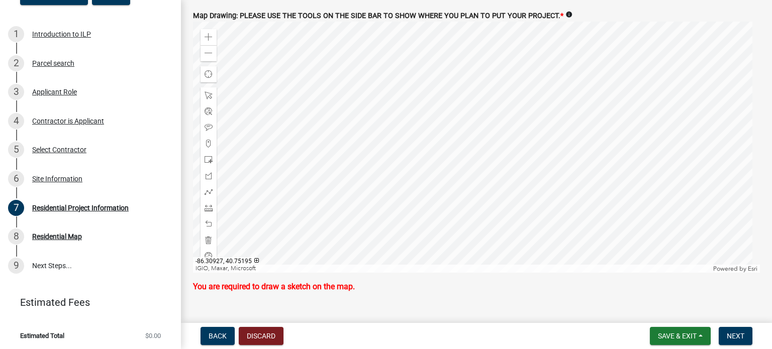
scroll to position [2078, 0]
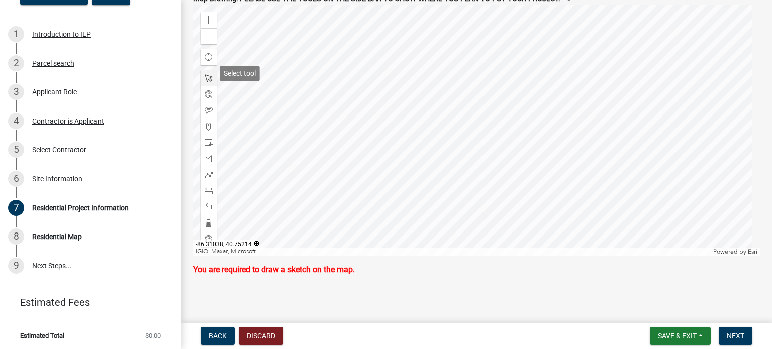
click at [210, 74] on span at bounding box center [208, 78] width 8 height 8
click at [432, 172] on div at bounding box center [476, 130] width 567 height 251
click at [211, 123] on span at bounding box center [208, 127] width 8 height 8
click at [427, 155] on div at bounding box center [476, 130] width 567 height 251
click at [429, 156] on div at bounding box center [476, 130] width 567 height 251
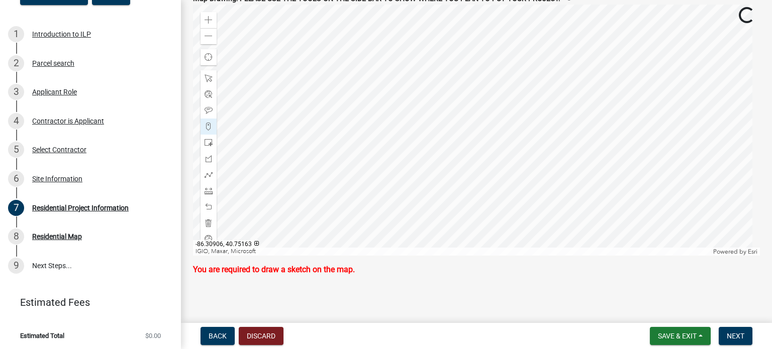
click at [431, 185] on div at bounding box center [476, 130] width 567 height 251
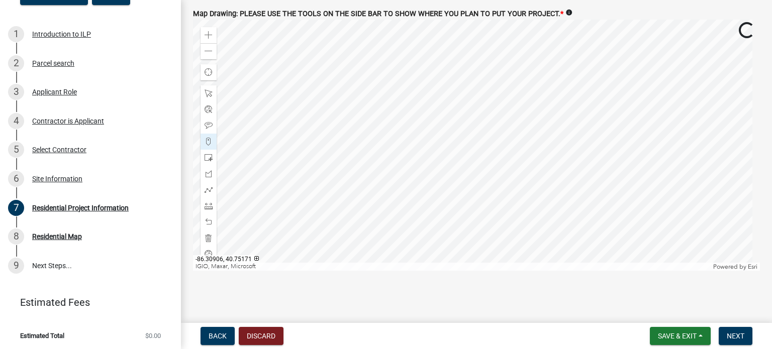
scroll to position [2058, 0]
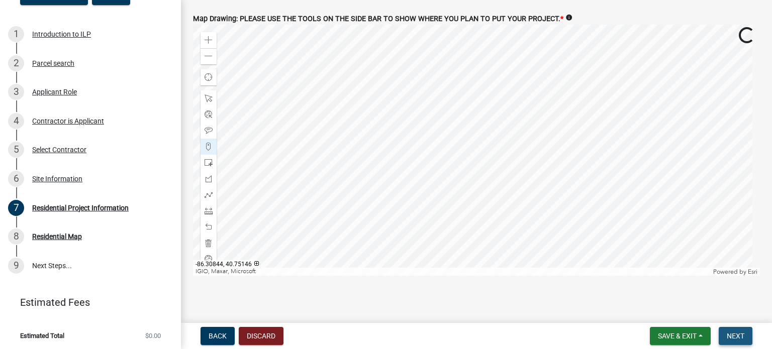
click at [744, 339] on button "Next" at bounding box center [735, 336] width 34 height 18
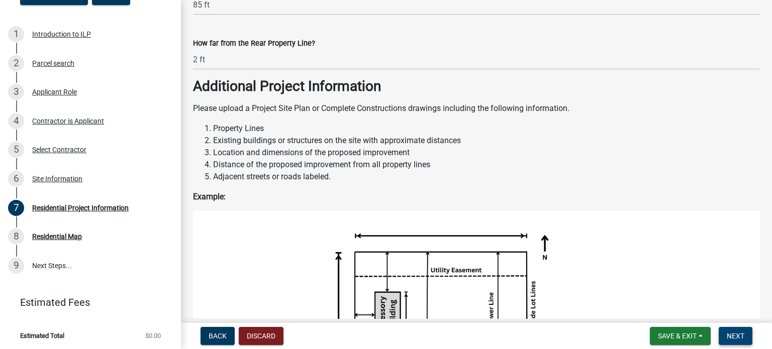
scroll to position [1071, 0]
click at [739, 338] on span "Next" at bounding box center [735, 336] width 18 height 8
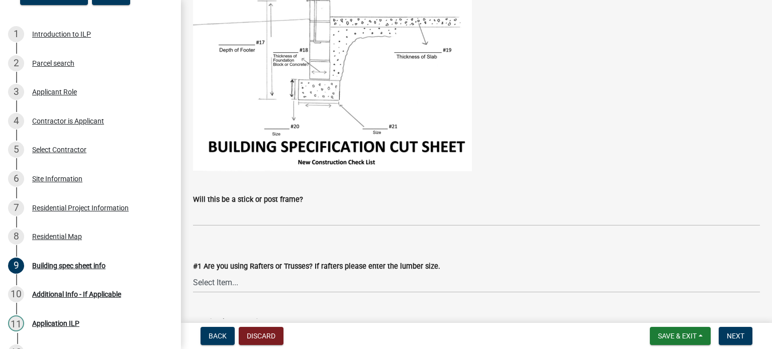
scroll to position [402, 0]
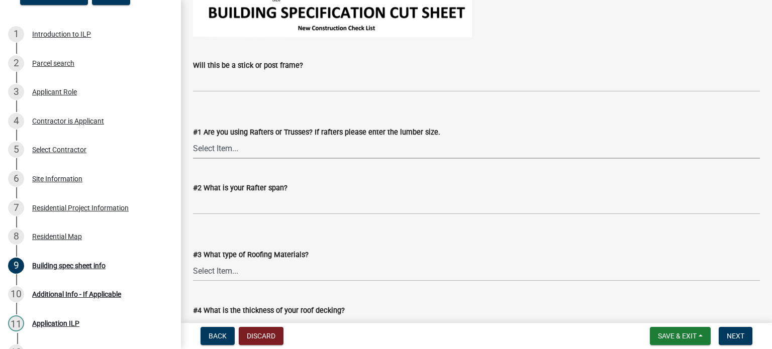
click at [356, 148] on select "Select Item... Rafters Trusses" at bounding box center [476, 148] width 567 height 21
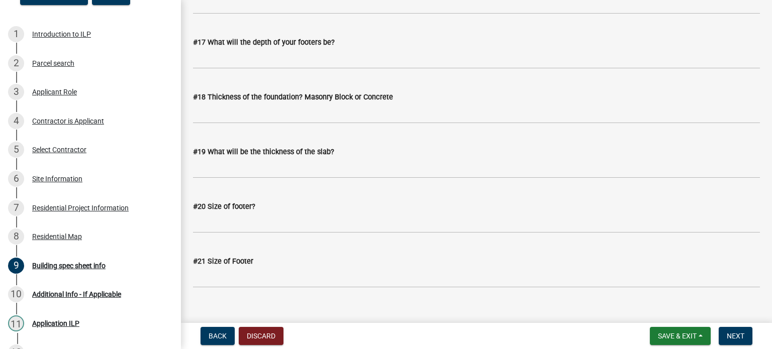
scroll to position [1400, 0]
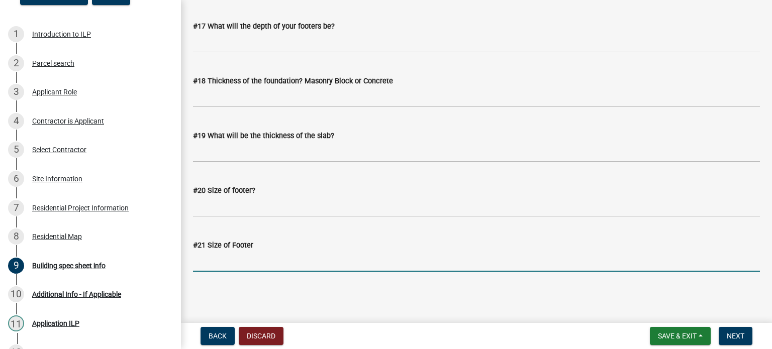
click at [340, 258] on input "#21 Size of Footer" at bounding box center [476, 261] width 567 height 21
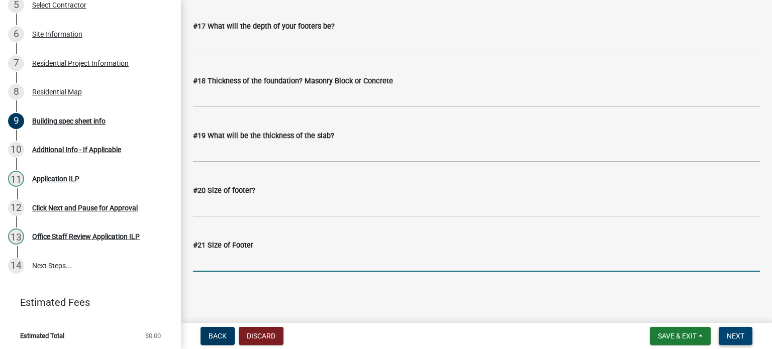
click at [735, 340] on span "Next" at bounding box center [735, 336] width 18 height 8
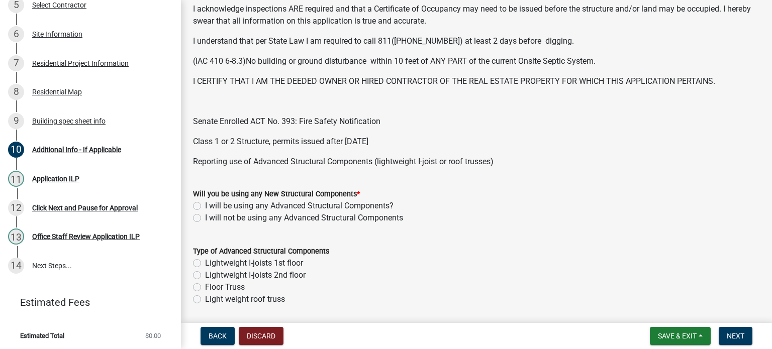
scroll to position [0, 0]
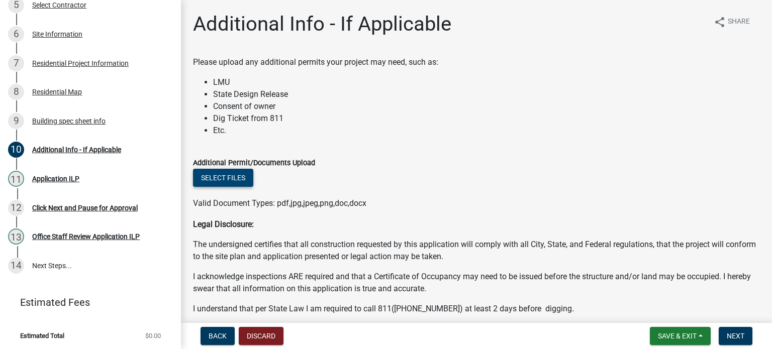
click at [231, 175] on button "Select files" at bounding box center [223, 178] width 60 height 18
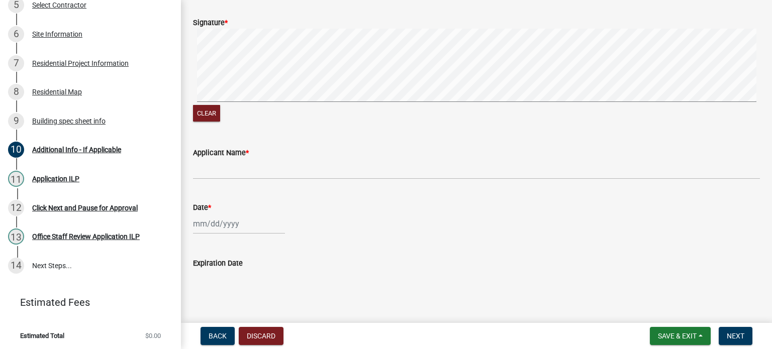
scroll to position [695, 0]
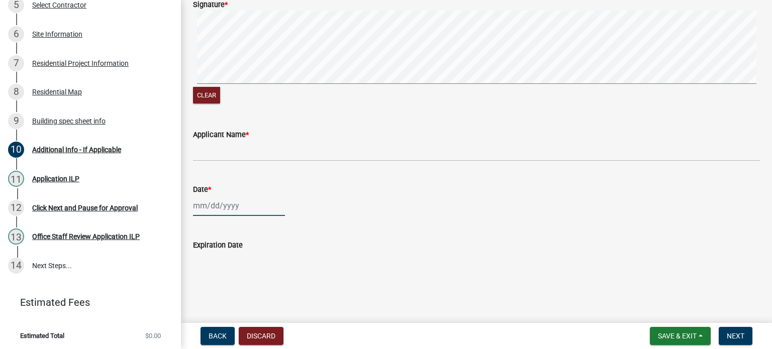
click at [222, 207] on div at bounding box center [239, 205] width 92 height 21
select select "10"
select select "2025"
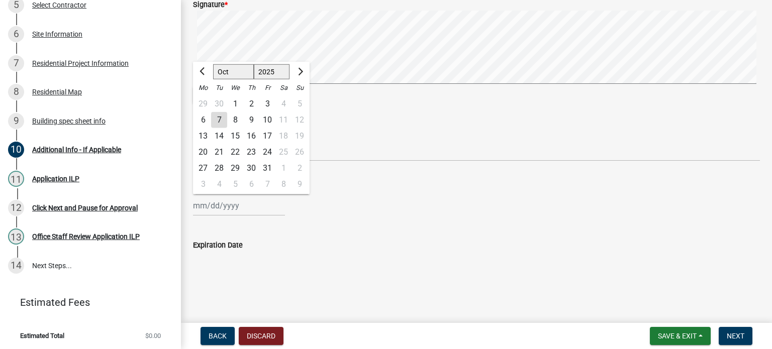
drag, startPoint x: 223, startPoint y: 119, endPoint x: 222, endPoint y: 126, distance: 6.6
click at [223, 120] on div "7" at bounding box center [219, 120] width 16 height 16
type input "[DATE]"
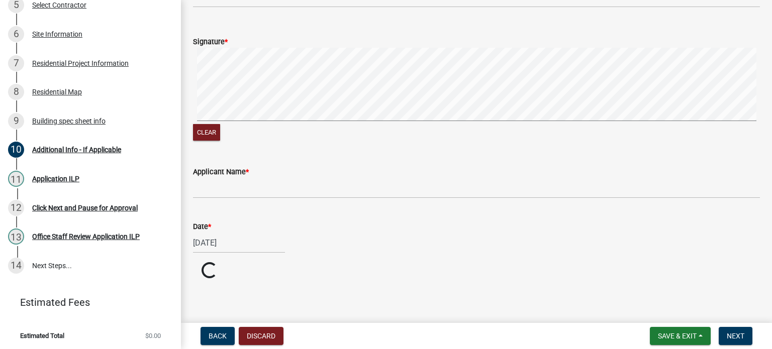
scroll to position [658, 0]
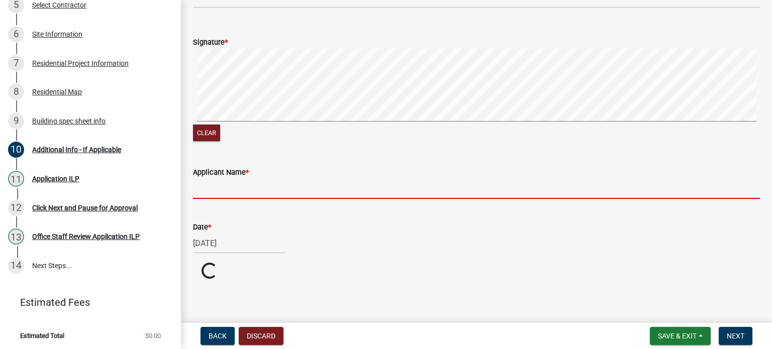
click at [237, 191] on input "Applicant Name *" at bounding box center [476, 188] width 567 height 21
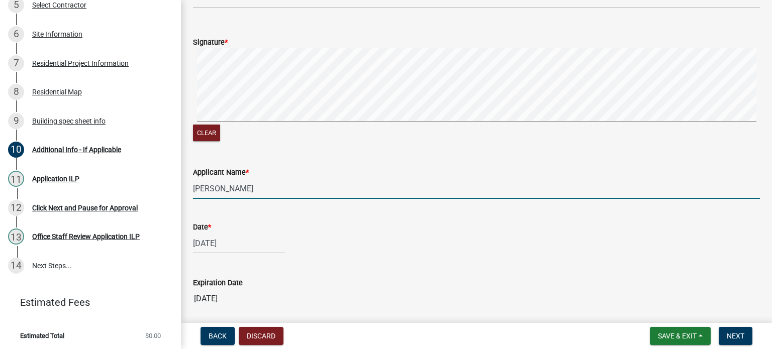
scroll to position [524, 0]
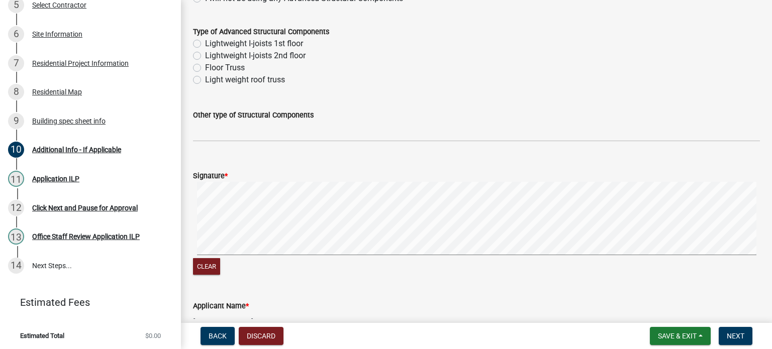
click at [344, 267] on div "Clear" at bounding box center [476, 229] width 567 height 95
type input "[PERSON_NAME]"
click at [728, 334] on span "Next" at bounding box center [735, 336] width 18 height 8
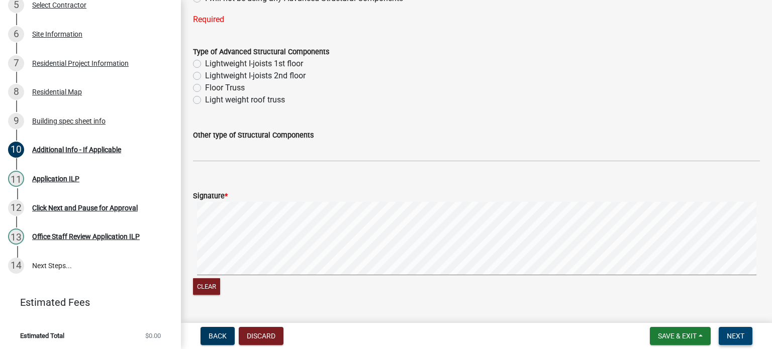
scroll to position [390, 0]
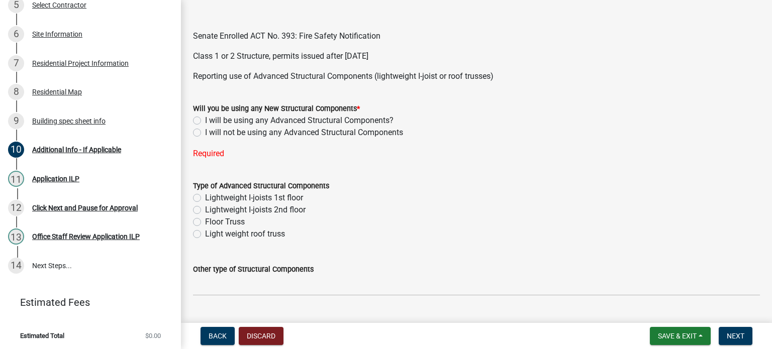
click at [205, 131] on label "I will not be using any Advanced Structural Components" at bounding box center [304, 133] width 198 height 12
click at [205, 131] on input "I will not be using any Advanced Structural Components" at bounding box center [208, 130] width 7 height 7
radio input "true"
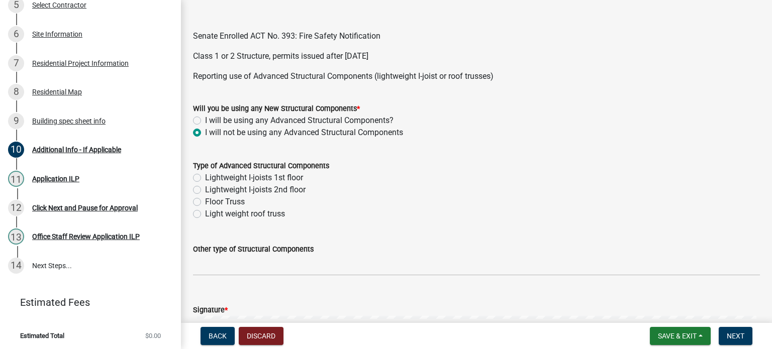
click at [205, 118] on label "I will be using any Advanced Structural Components?" at bounding box center [299, 121] width 188 height 12
click at [205, 118] on input "I will be using any Advanced Structural Components?" at bounding box center [208, 118] width 7 height 7
radio input "true"
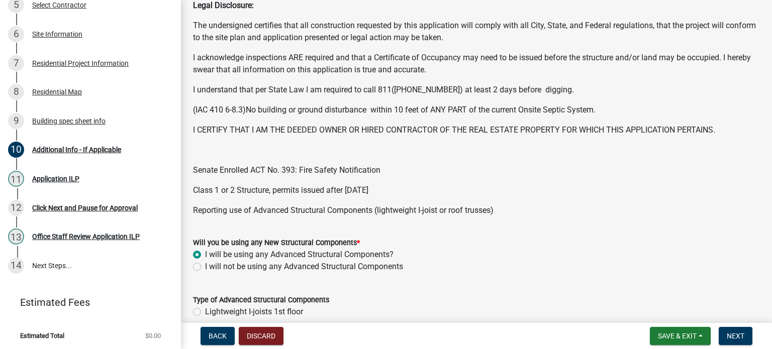
scroll to position [695, 0]
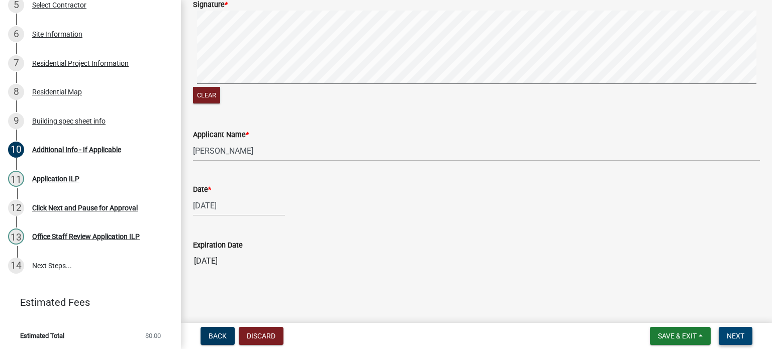
click at [725, 335] on button "Next" at bounding box center [735, 336] width 34 height 18
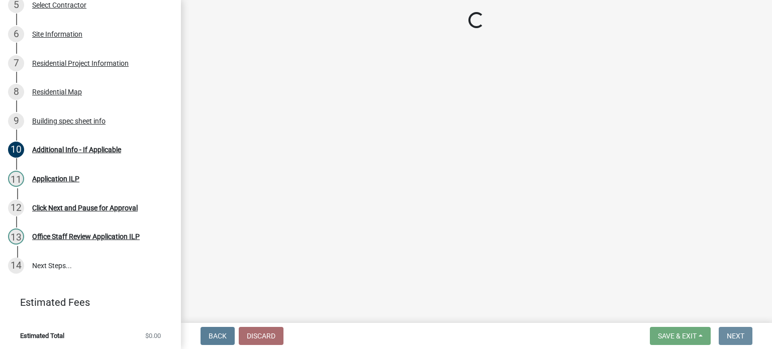
scroll to position [0, 0]
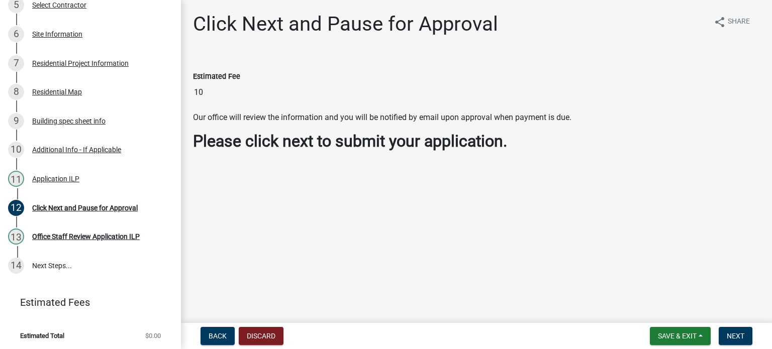
click at [213, 92] on input "10" at bounding box center [476, 92] width 567 height 20
click at [386, 158] on wm-data-entity-input "Our office will review the information and you will be notified by email upon a…" at bounding box center [476, 135] width 567 height 47
click at [743, 332] on span "Next" at bounding box center [735, 336] width 18 height 8
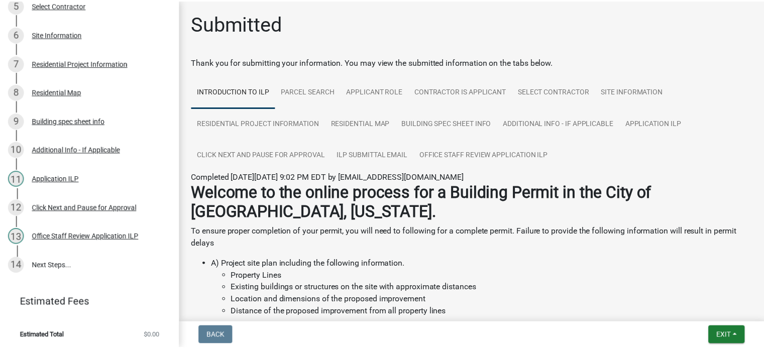
scroll to position [236, 0]
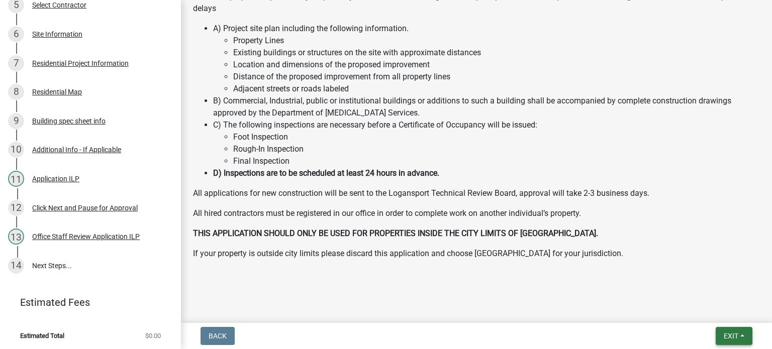
click at [732, 341] on button "Exit" at bounding box center [733, 336] width 37 height 18
click at [718, 313] on button "Save & Exit" at bounding box center [712, 310] width 80 height 24
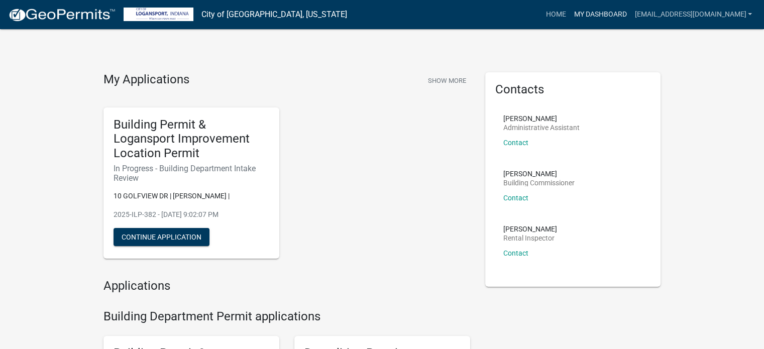
click at [602, 18] on link "My Dashboard" at bounding box center [600, 14] width 61 height 19
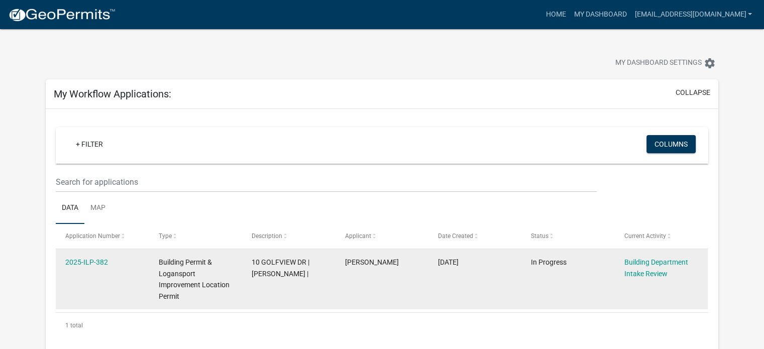
drag, startPoint x: 109, startPoint y: 258, endPoint x: 59, endPoint y: 261, distance: 49.3
click at [60, 260] on datatable-body-cell "2025-ILP-382" at bounding box center [102, 279] width 93 height 60
copy link "2025-ILP-382"
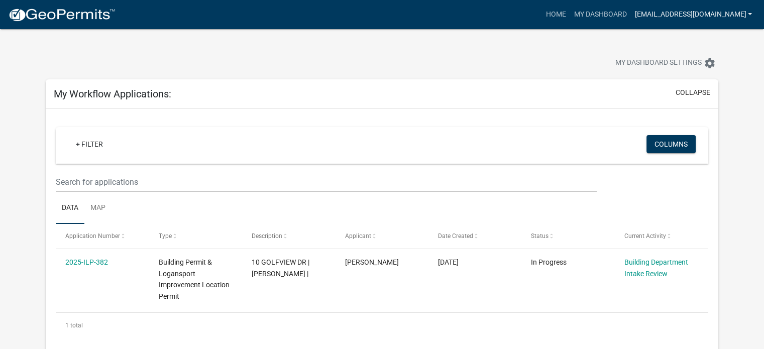
click at [750, 15] on link "[EMAIL_ADDRESS][DOMAIN_NAME]" at bounding box center [693, 14] width 126 height 19
click at [688, 72] on link "Logout" at bounding box center [716, 74] width 80 height 24
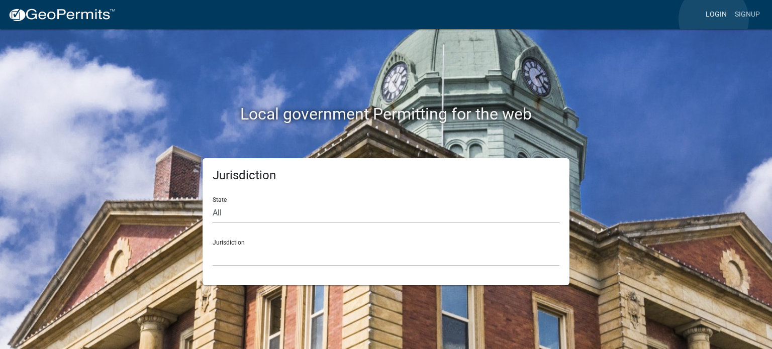
click at [713, 19] on link "Login" at bounding box center [715, 14] width 29 height 19
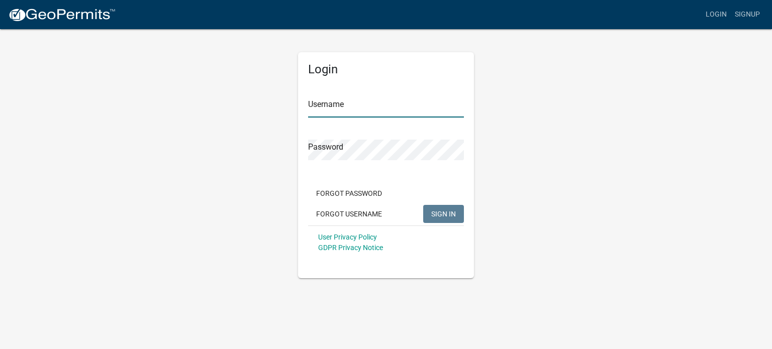
click at [392, 103] on input "Username" at bounding box center [386, 107] width 156 height 21
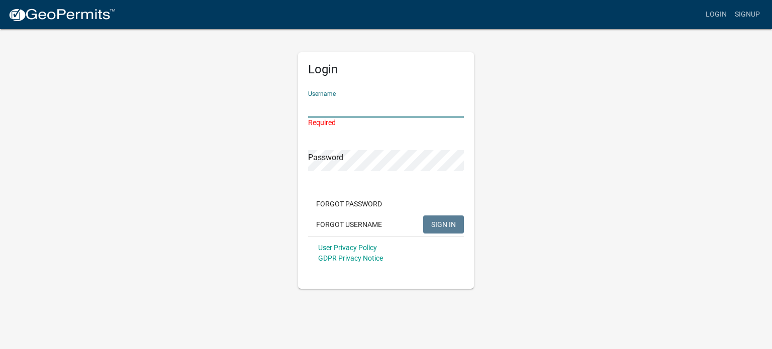
click at [332, 104] on input "Username" at bounding box center [386, 107] width 156 height 21
click at [355, 97] on input "Username" at bounding box center [386, 107] width 156 height 21
click at [506, 155] on div "Login Username Required Password Forgot Password Forgot Username SIGN IN User P…" at bounding box center [385, 158] width 573 height 261
click at [380, 110] on input "Username" at bounding box center [386, 107] width 156 height 21
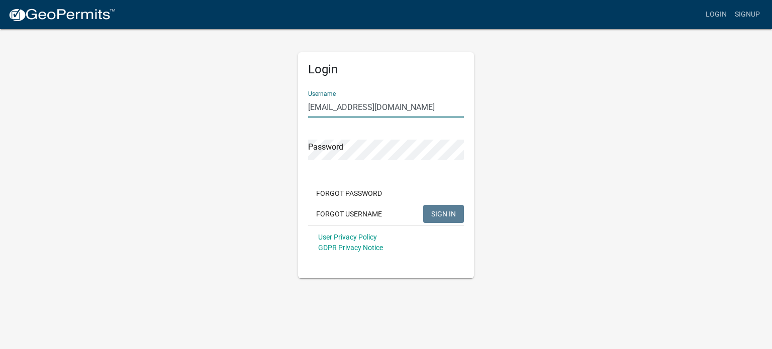
type input "[EMAIL_ADDRESS][DOMAIN_NAME]"
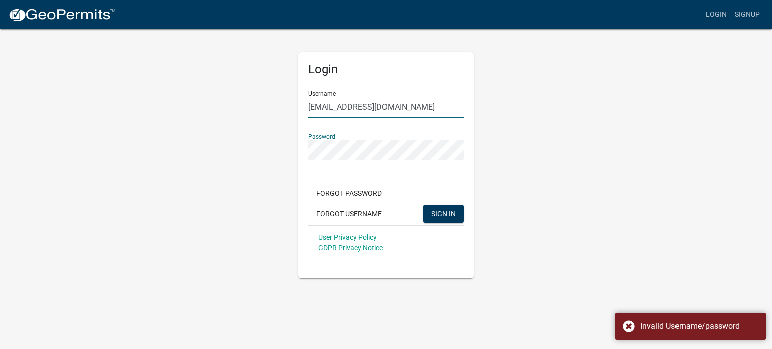
click at [389, 107] on input "[EMAIL_ADDRESS][DOMAIN_NAME]" at bounding box center [386, 107] width 156 height 21
click at [314, 109] on input "[EMAIL_ADDRESS][DOMAIN_NAME]" at bounding box center [386, 107] width 156 height 21
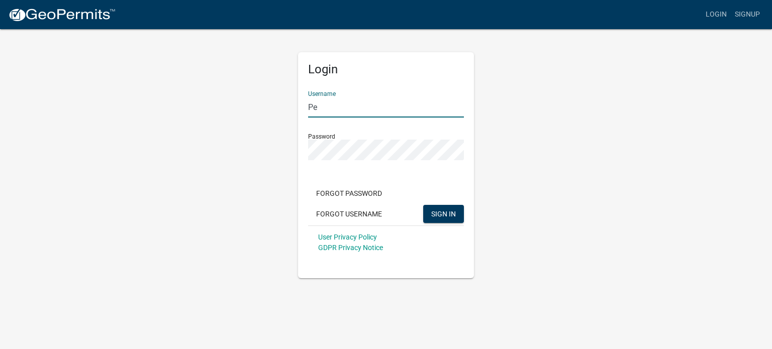
type input "P"
type input "[EMAIL_ADDRESS][DOMAIN_NAME]"
click at [481, 145] on div "Login Username [EMAIL_ADDRESS][DOMAIN_NAME] Password Forgot Password Forgot Use…" at bounding box center [385, 153] width 573 height 250
click at [231, 156] on div "Login Username [EMAIL_ADDRESS][DOMAIN_NAME] Password Forgot Password Forgot Use…" at bounding box center [385, 153] width 573 height 250
click at [436, 215] on span "SIGN IN" at bounding box center [443, 213] width 25 height 8
